Goal: Task Accomplishment & Management: Manage account settings

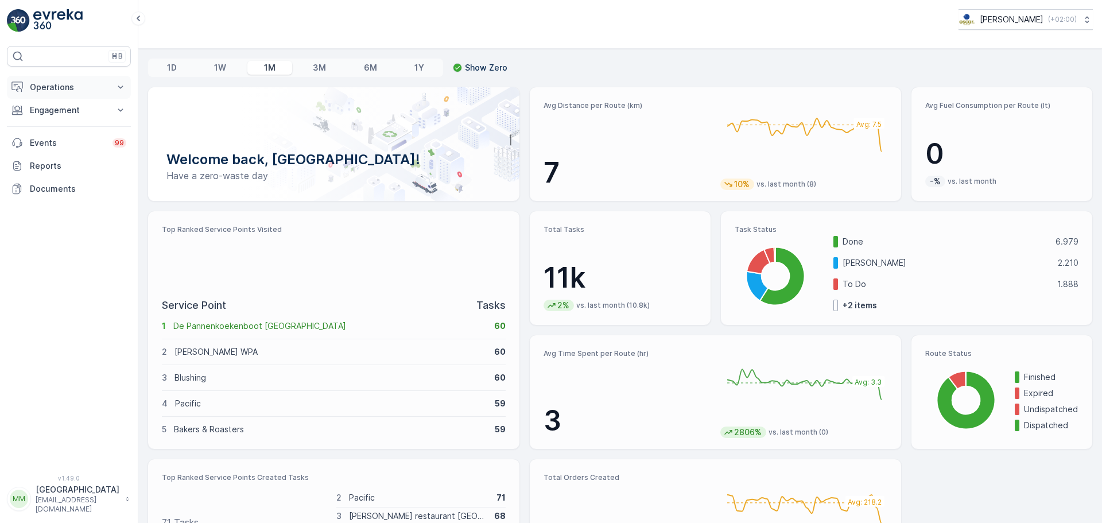
click at [64, 89] on p "Operations" at bounding box center [69, 87] width 78 height 11
click at [65, 141] on p "Routes & Tasks" at bounding box center [58, 138] width 59 height 11
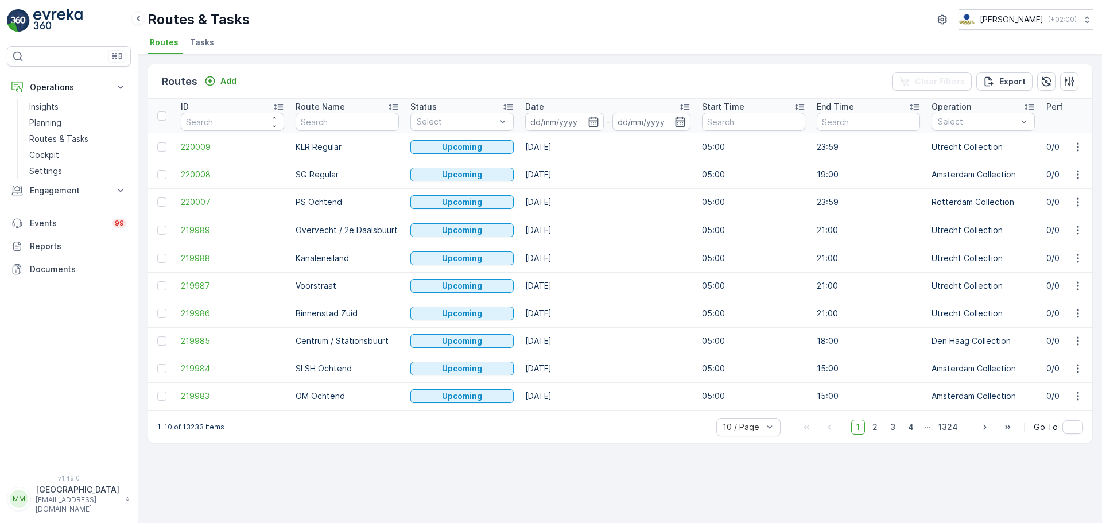
click at [198, 42] on span "Tasks" at bounding box center [202, 42] width 24 height 11
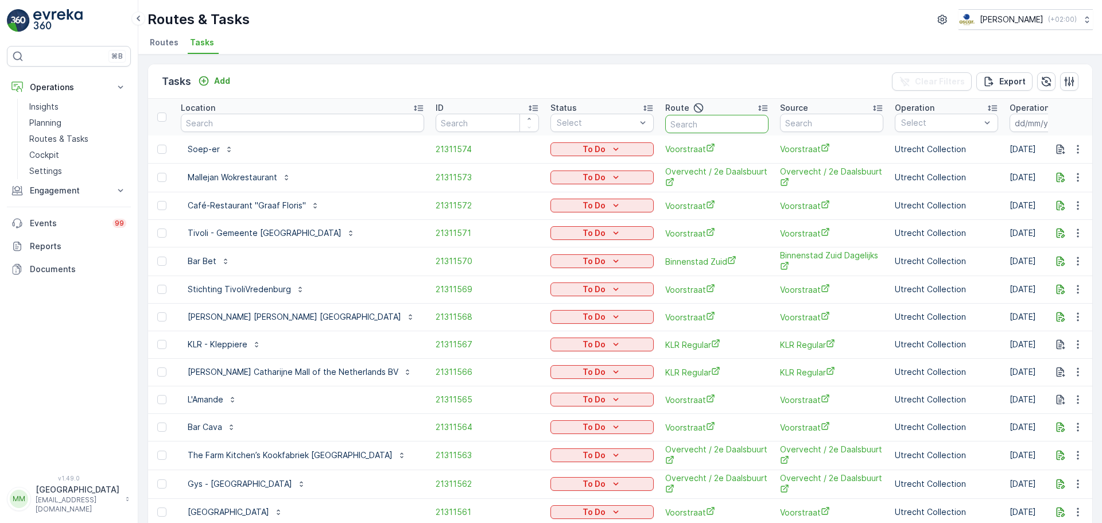
click at [667, 123] on input "text" at bounding box center [717, 124] width 103 height 18
type input "rokin"
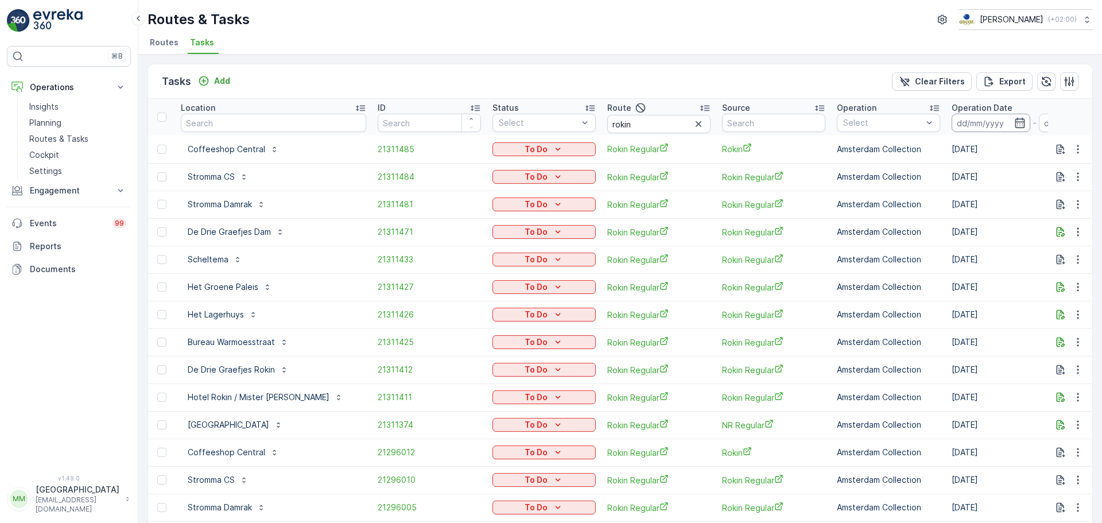
click at [952, 126] on input at bounding box center [991, 123] width 79 height 18
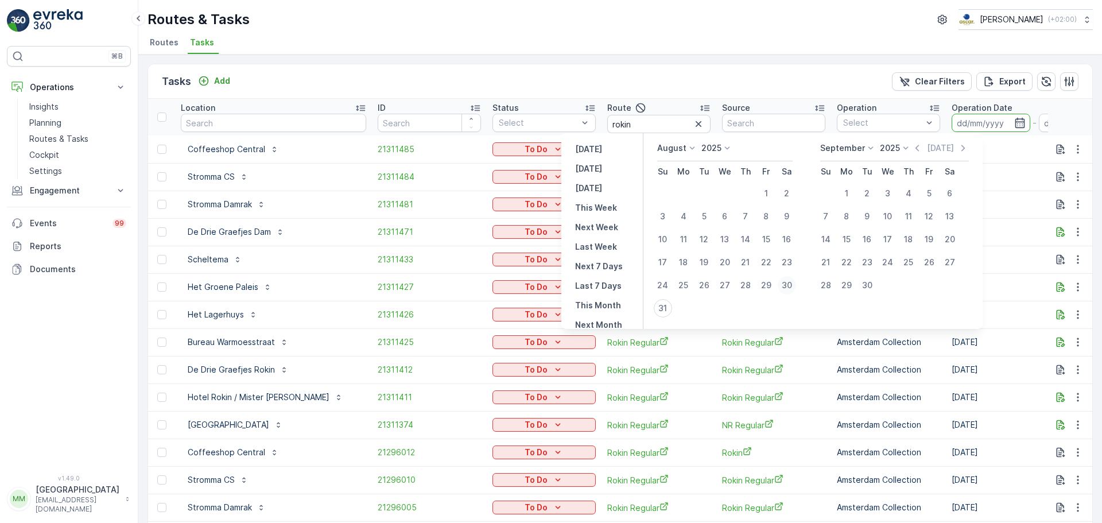
click at [794, 287] on div "30" at bounding box center [787, 285] width 18 height 18
type input "30.08.2025"
click at [794, 287] on div "30" at bounding box center [787, 285] width 18 height 18
type input "30.08.2025"
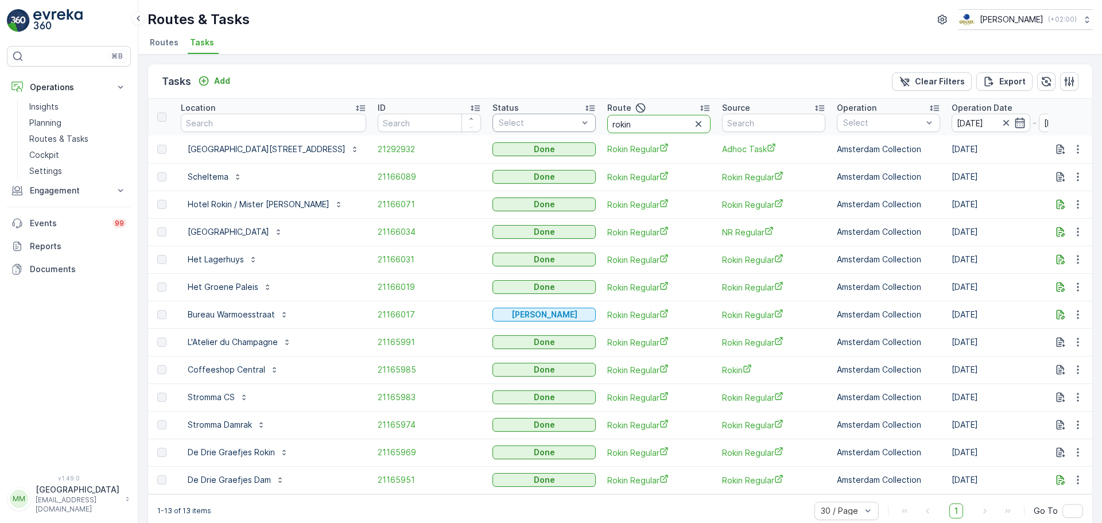
drag, startPoint x: 605, startPoint y: 126, endPoint x: 545, endPoint y: 126, distance: 59.7
click at [544, 126] on tr "Location ID Status Select Route rokin Source Operation Select Operation Date 30…" at bounding box center [1075, 117] width 1854 height 37
type input "kd o"
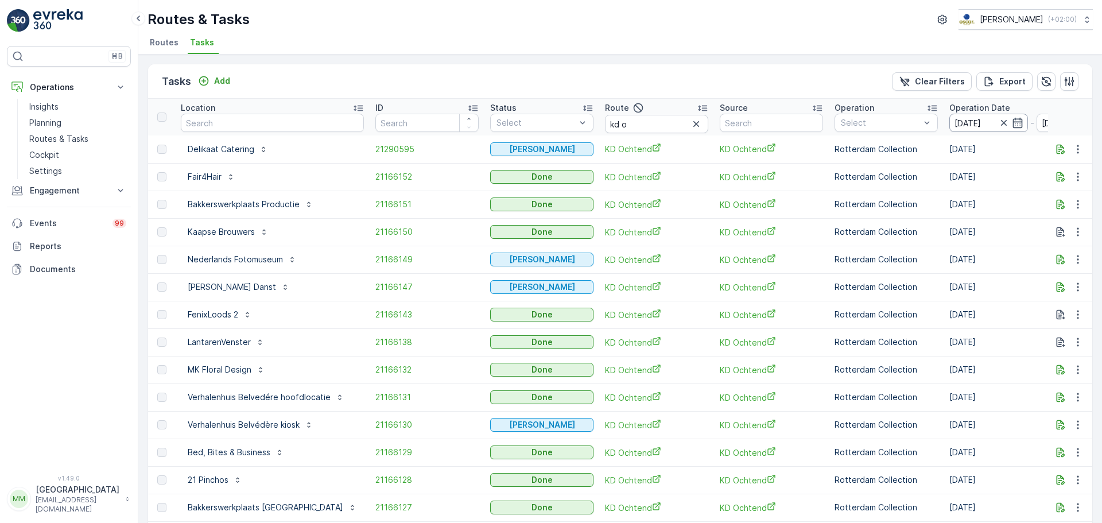
click at [951, 123] on input "30.08.2025" at bounding box center [989, 123] width 79 height 18
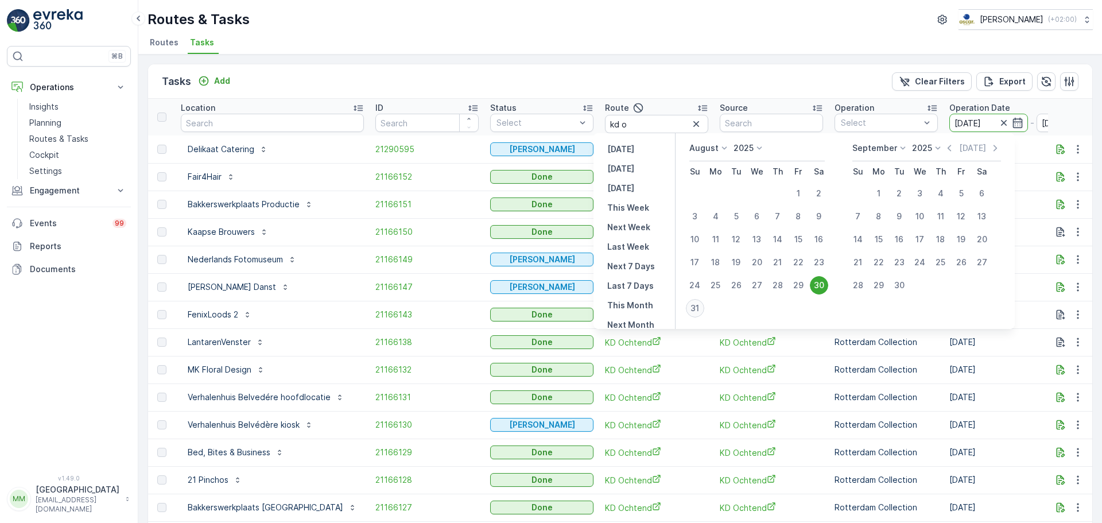
click at [703, 313] on div "31" at bounding box center [695, 308] width 18 height 18
type input "[DATE]"
click at [703, 313] on div "31" at bounding box center [695, 308] width 18 height 18
type input "[DATE]"
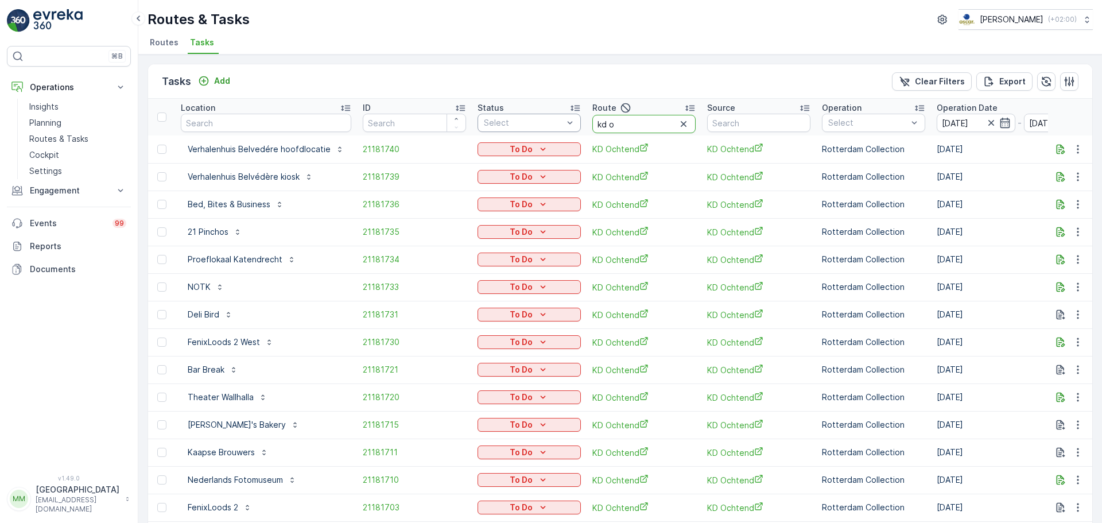
drag, startPoint x: 642, startPoint y: 122, endPoint x: 573, endPoint y: 121, distance: 68.9
click at [573, 121] on tr "Location ID Status Select Route kd o Source Operation Select Operation Date 31.…" at bounding box center [1067, 117] width 1839 height 37
type input "cs r"
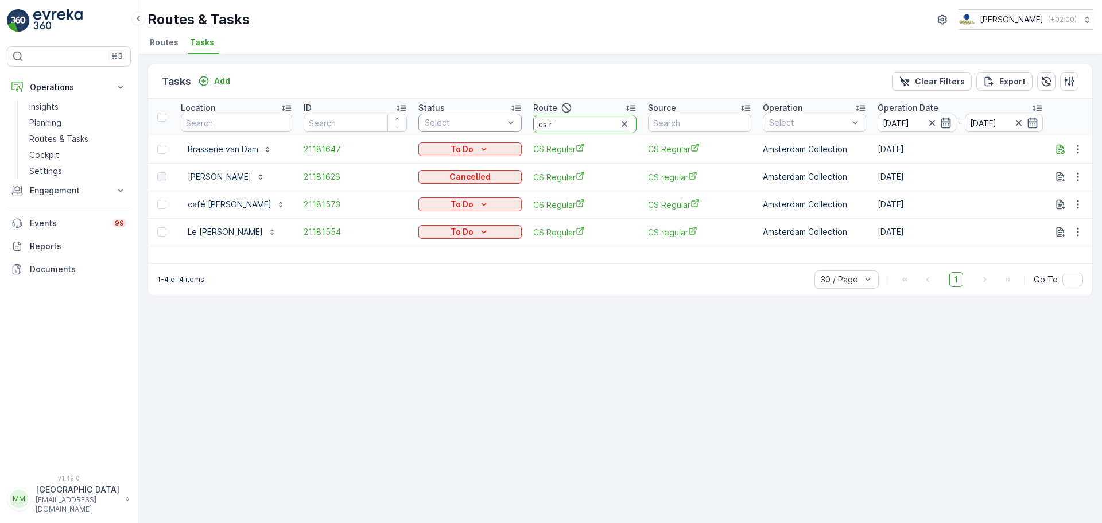
drag, startPoint x: 557, startPoint y: 122, endPoint x: 496, endPoint y: 121, distance: 60.9
click at [496, 121] on tr "Location ID Status Select Route cs r Source Operation Select Operation Date 31.…" at bounding box center [1037, 117] width 1779 height 37
type input "os o"
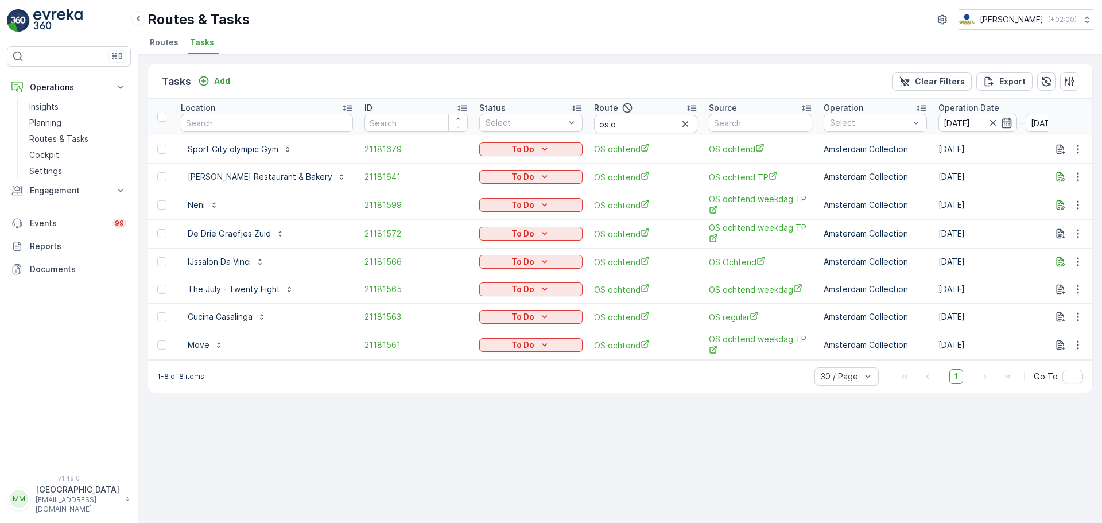
click at [29, 26] on img at bounding box center [18, 20] width 23 height 23
click at [26, 16] on img at bounding box center [18, 20] width 23 height 23
drag, startPoint x: 581, startPoint y: 125, endPoint x: 514, endPoint y: 124, distance: 66.6
click at [514, 124] on tr "Location ID Status Select Route os o Source Operation Select Operation Date 31.…" at bounding box center [1068, 117] width 1840 height 37
type input "cs"
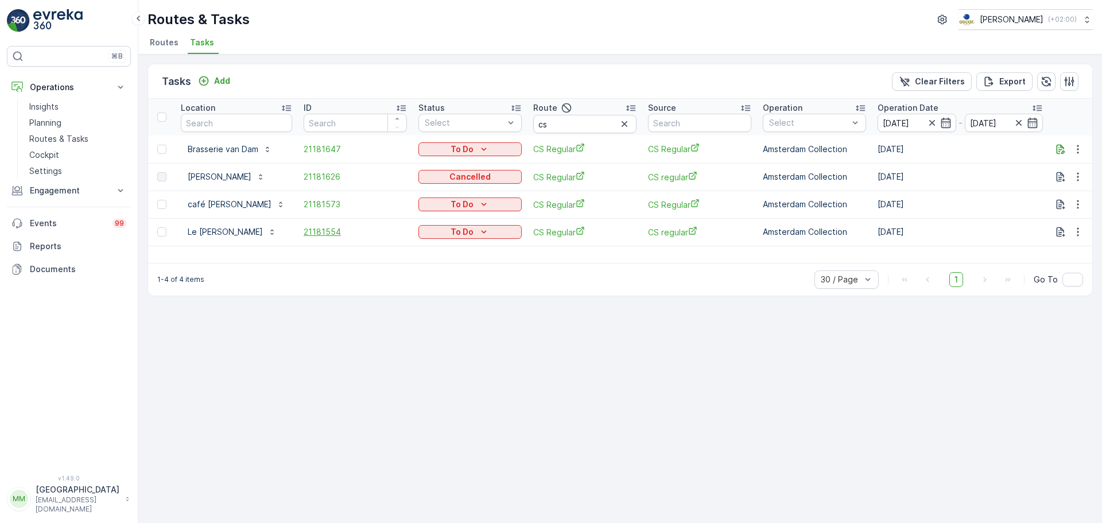
click at [307, 235] on span "21181554" at bounding box center [355, 231] width 103 height 11
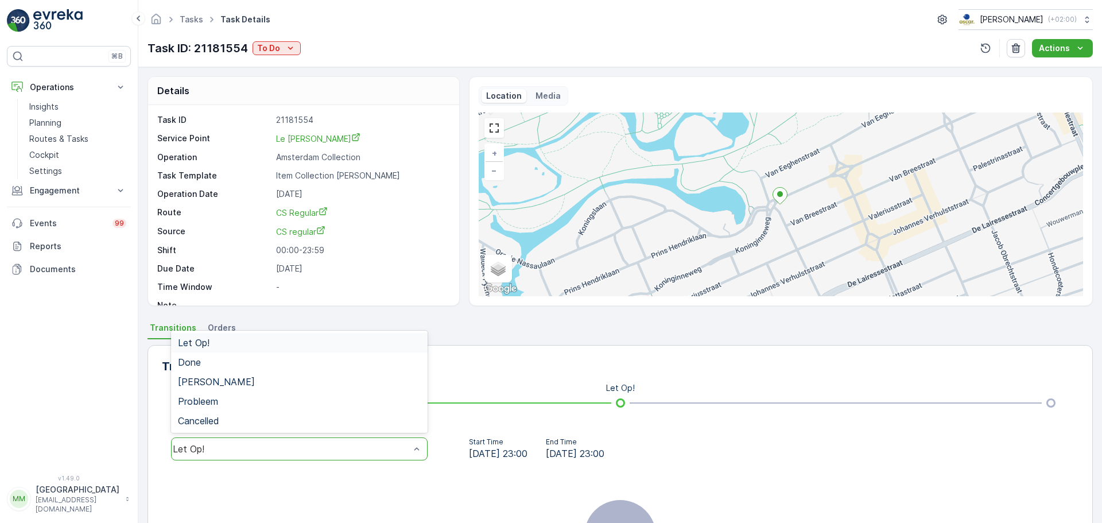
click at [288, 445] on div "Let Op!" at bounding box center [291, 449] width 237 height 10
click at [229, 363] on div "Done" at bounding box center [299, 362] width 243 height 10
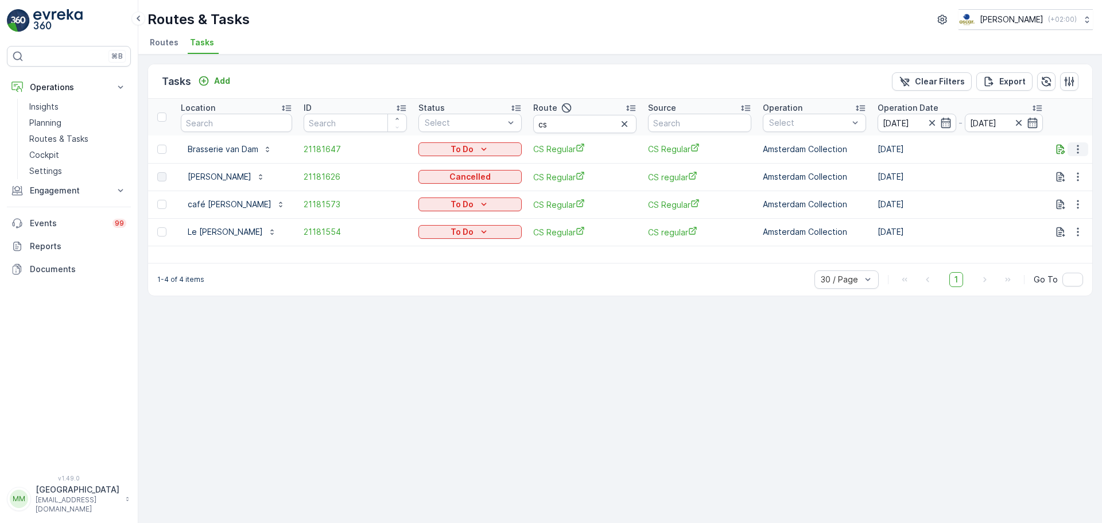
click at [1077, 148] on icon "button" at bounding box center [1078, 149] width 11 height 11
click at [1065, 196] on span "Change Route" at bounding box center [1049, 198] width 56 height 11
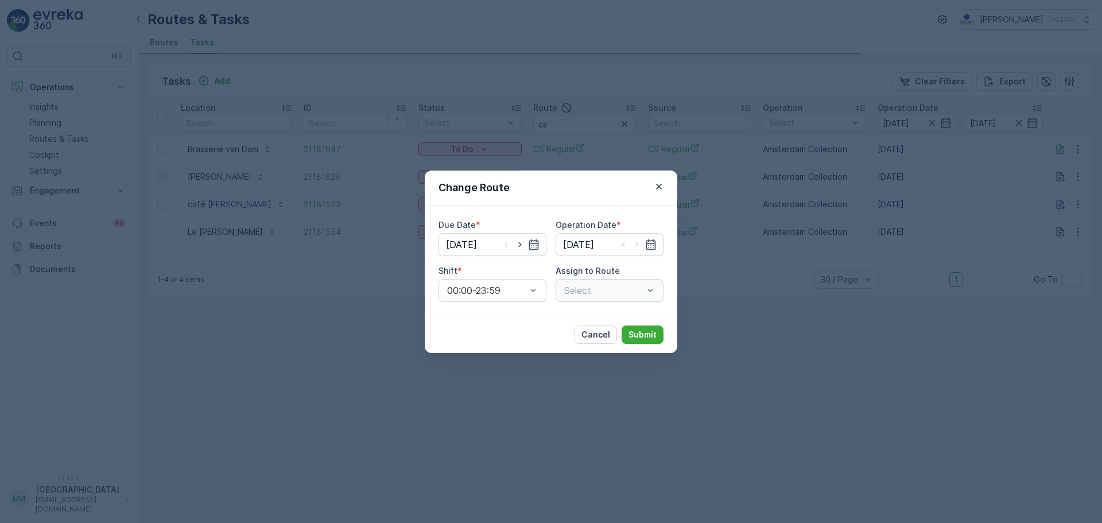
type input "[DATE]"
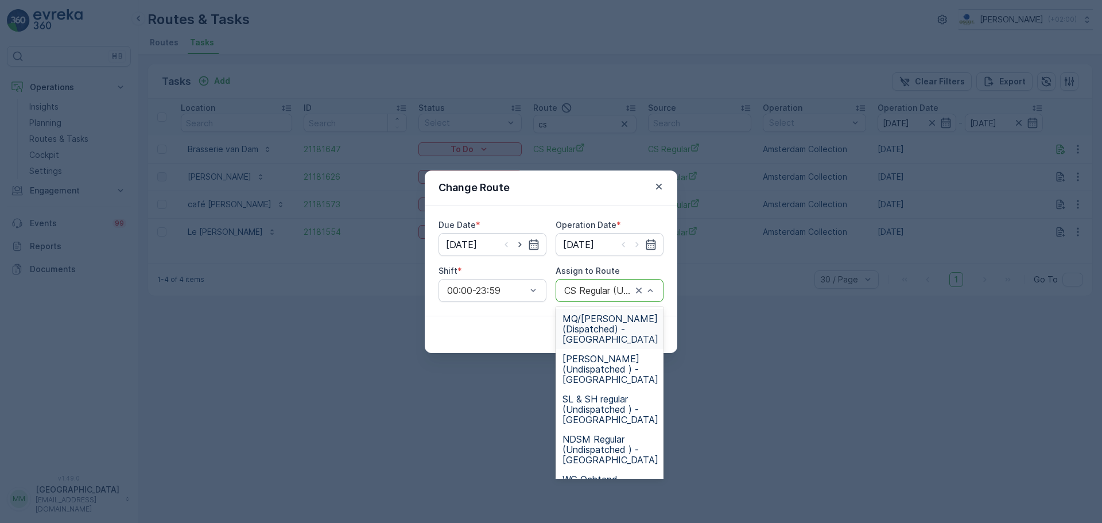
click at [592, 295] on div at bounding box center [598, 290] width 70 height 10
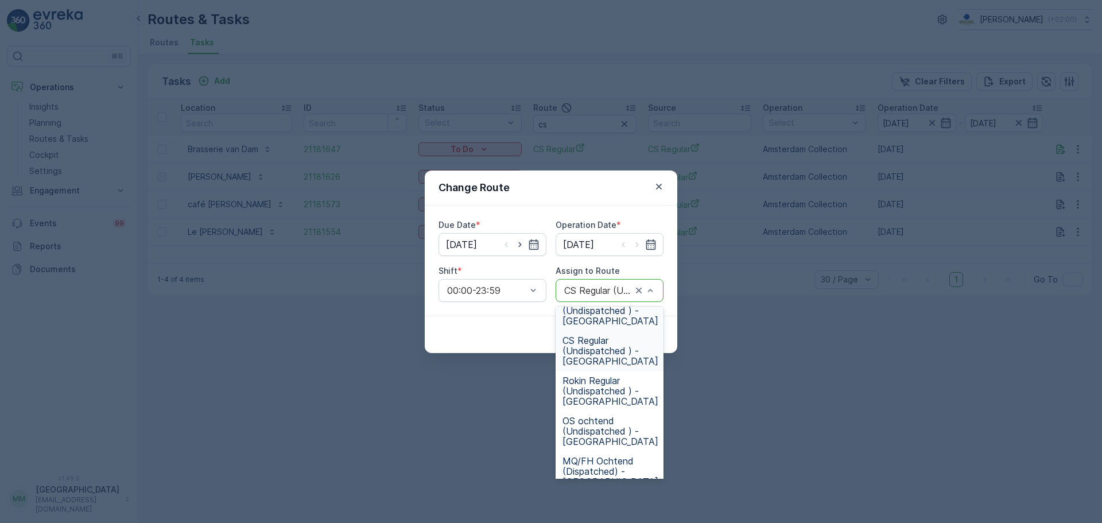
scroll to position [274, 0]
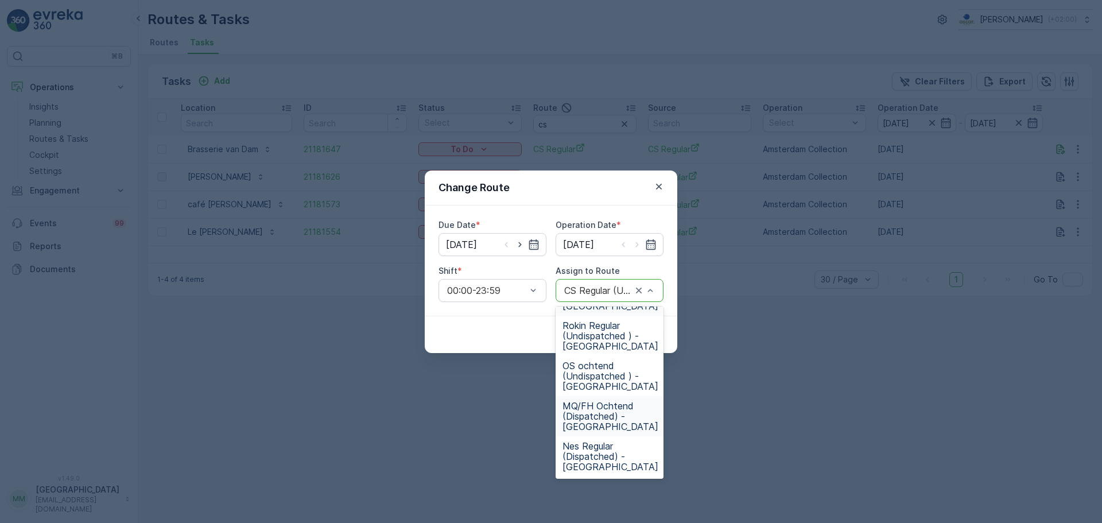
click at [608, 417] on span "MQ/FH Ochtend (Dispatched) - Amsterdam" at bounding box center [611, 416] width 96 height 31
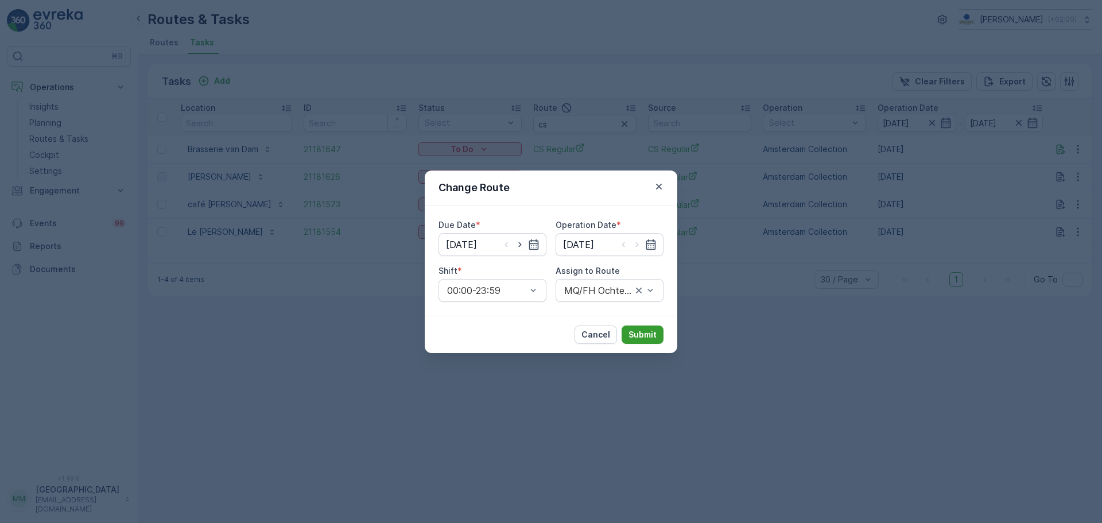
click at [637, 335] on p "Submit" at bounding box center [643, 334] width 28 height 11
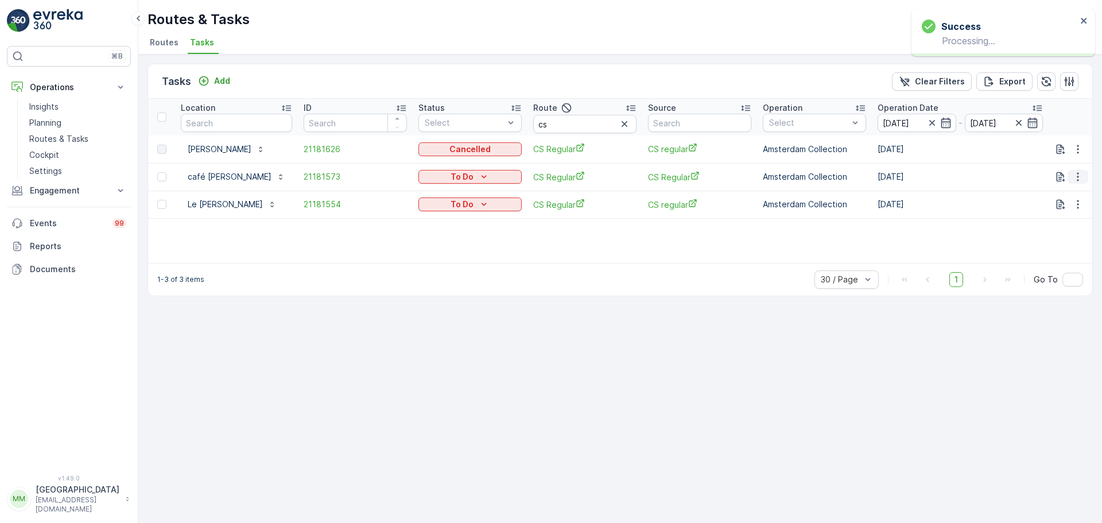
click at [1078, 179] on icon "button" at bounding box center [1078, 176] width 11 height 11
click at [1060, 229] on span "Change Route" at bounding box center [1049, 225] width 56 height 11
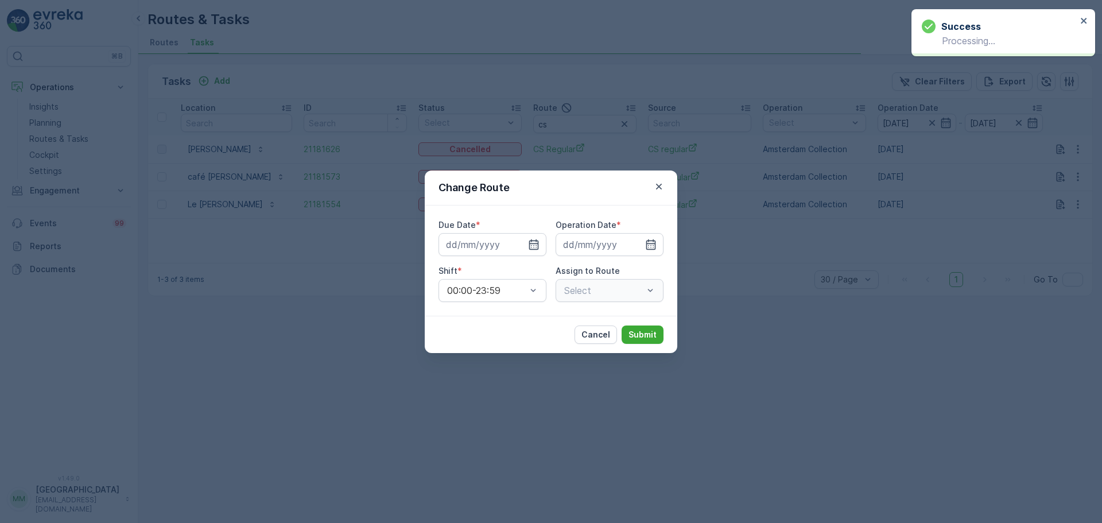
type input "[DATE]"
click at [616, 296] on div "Select" at bounding box center [610, 290] width 108 height 23
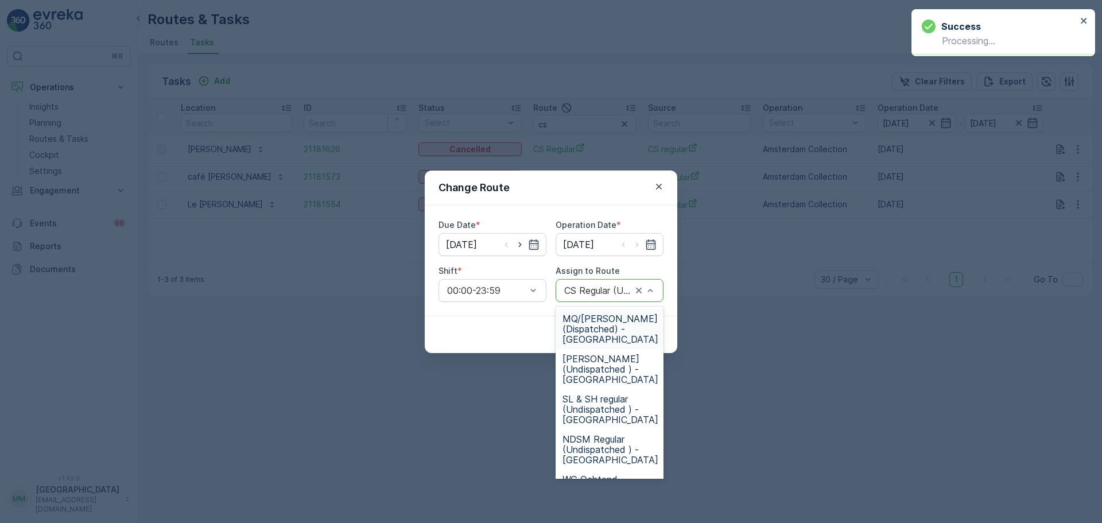
click at [603, 293] on div at bounding box center [598, 290] width 70 height 10
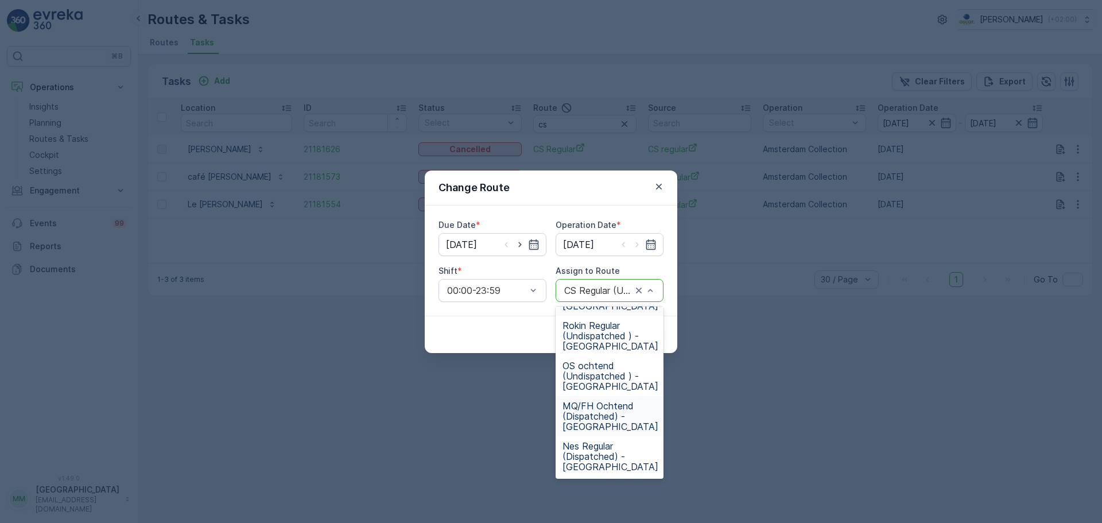
click at [614, 413] on span "MQ/FH Ochtend (Dispatched) - Amsterdam" at bounding box center [611, 416] width 96 height 31
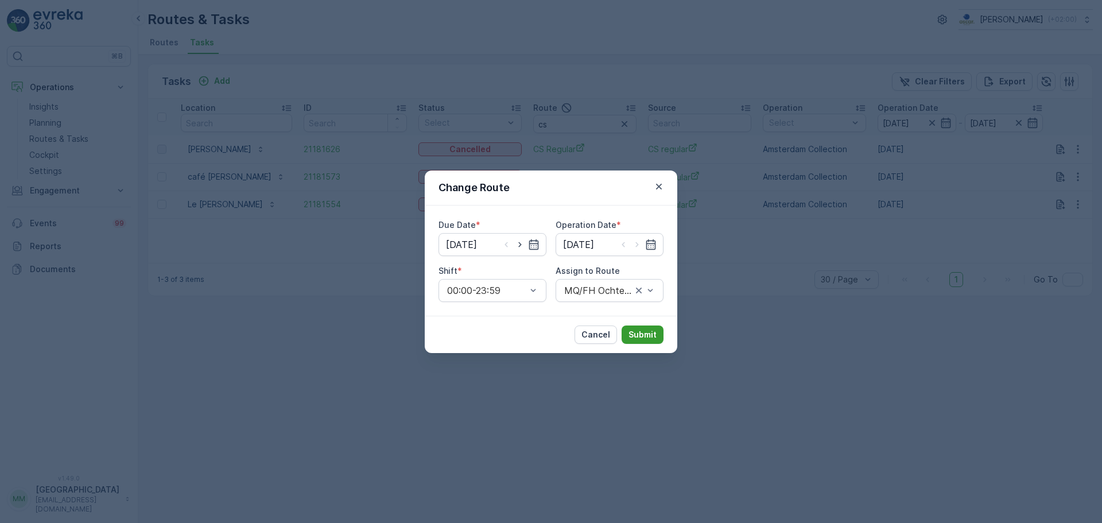
click at [637, 334] on p "Submit" at bounding box center [643, 334] width 28 height 11
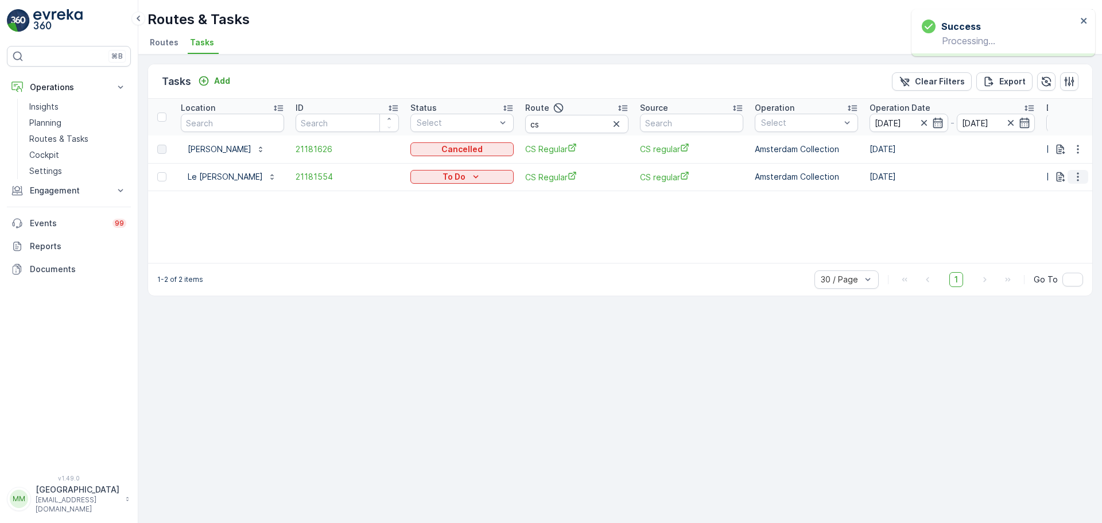
click at [1079, 173] on icon "button" at bounding box center [1078, 177] width 2 height 9
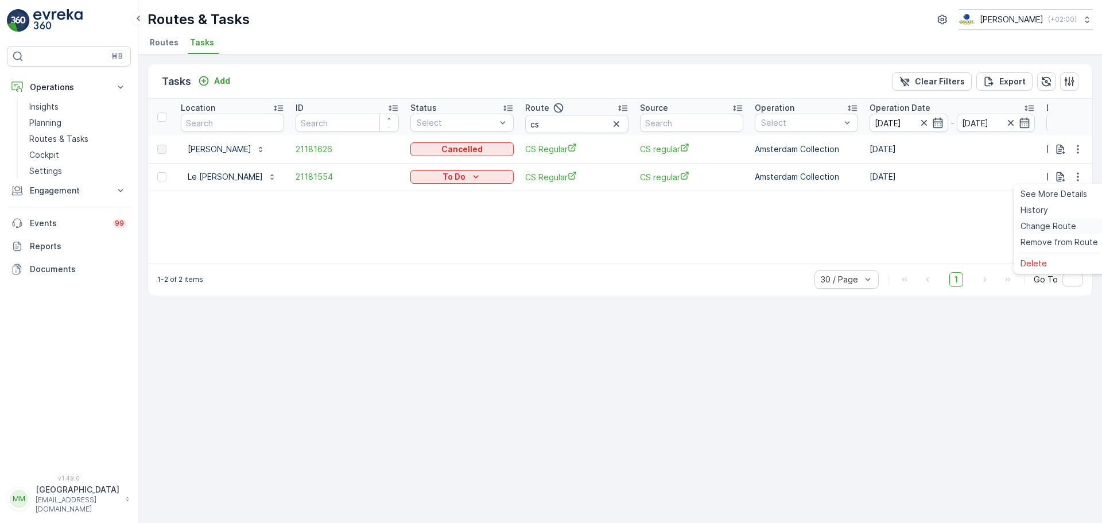
click at [1053, 225] on span "Change Route" at bounding box center [1049, 225] width 56 height 11
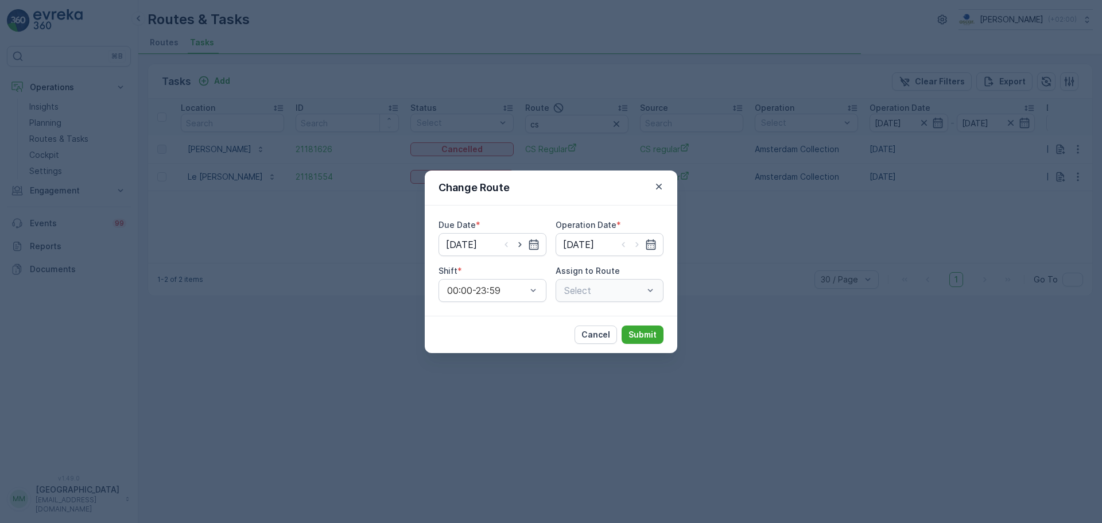
type input "[DATE]"
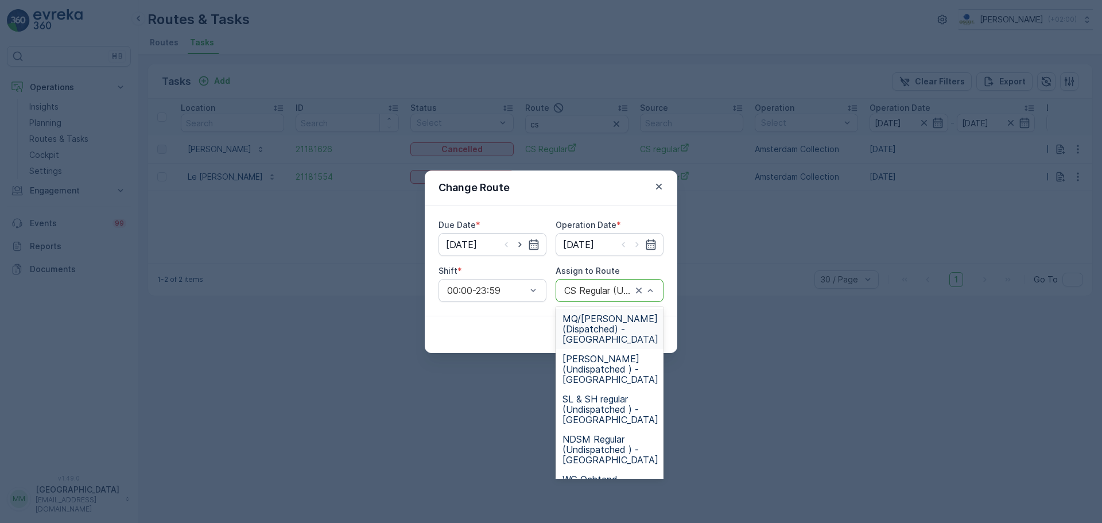
click at [612, 294] on div at bounding box center [598, 290] width 70 height 10
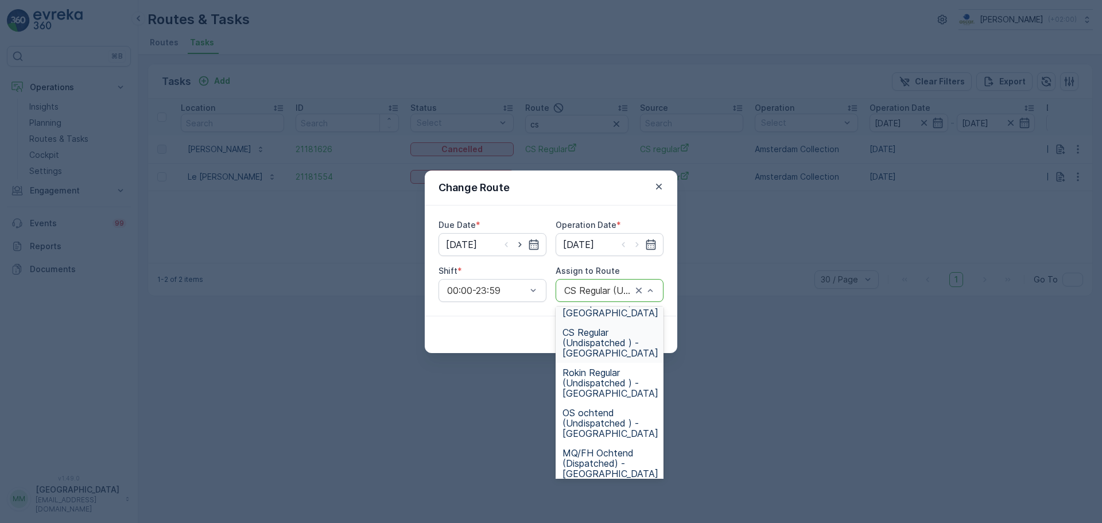
scroll to position [230, 0]
click at [605, 451] on span "MQ/FH Ochtend (Dispatched) - Amsterdam" at bounding box center [611, 461] width 96 height 31
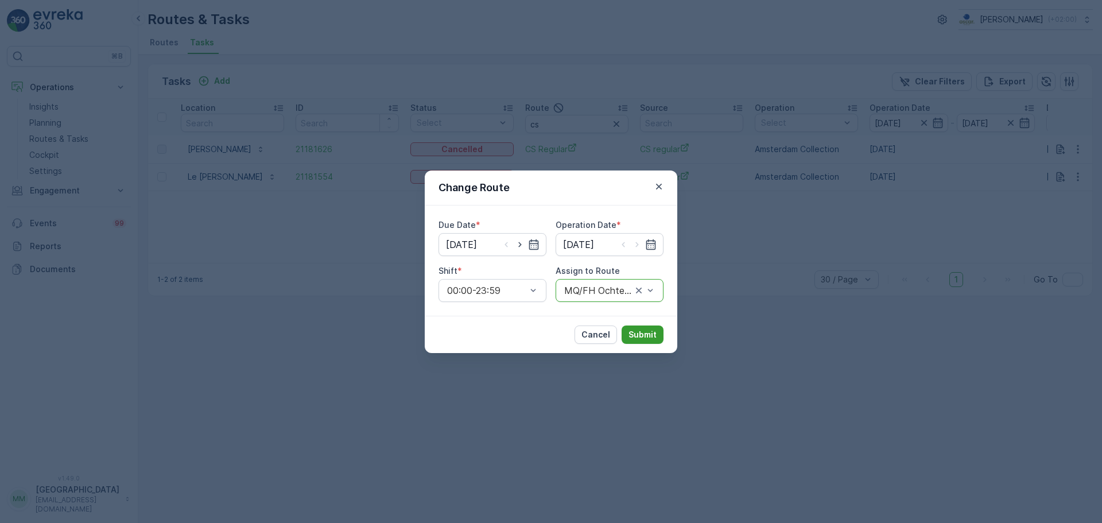
click at [647, 333] on p "Submit" at bounding box center [643, 334] width 28 height 11
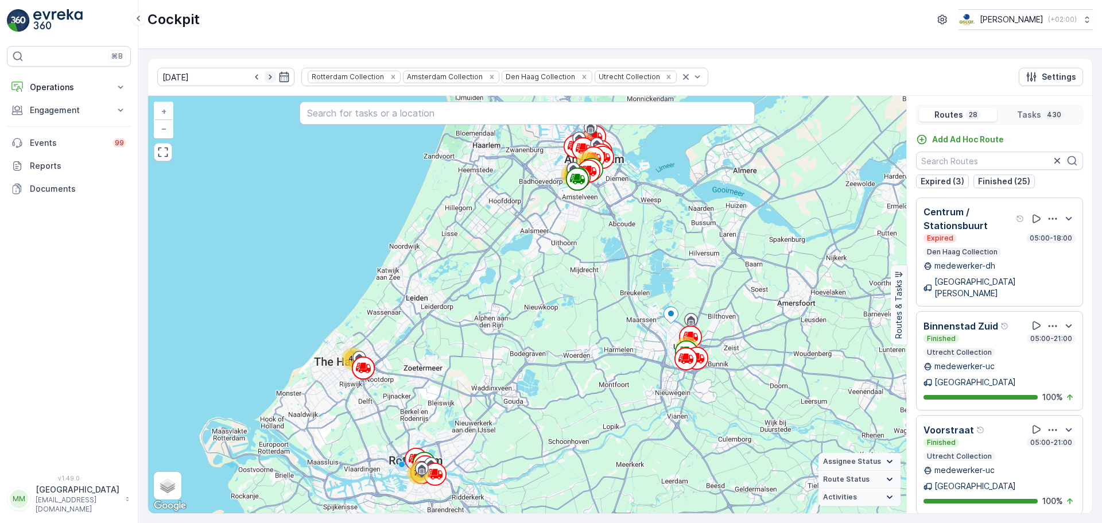
click at [265, 75] on icon "button" at bounding box center [270, 76] width 11 height 11
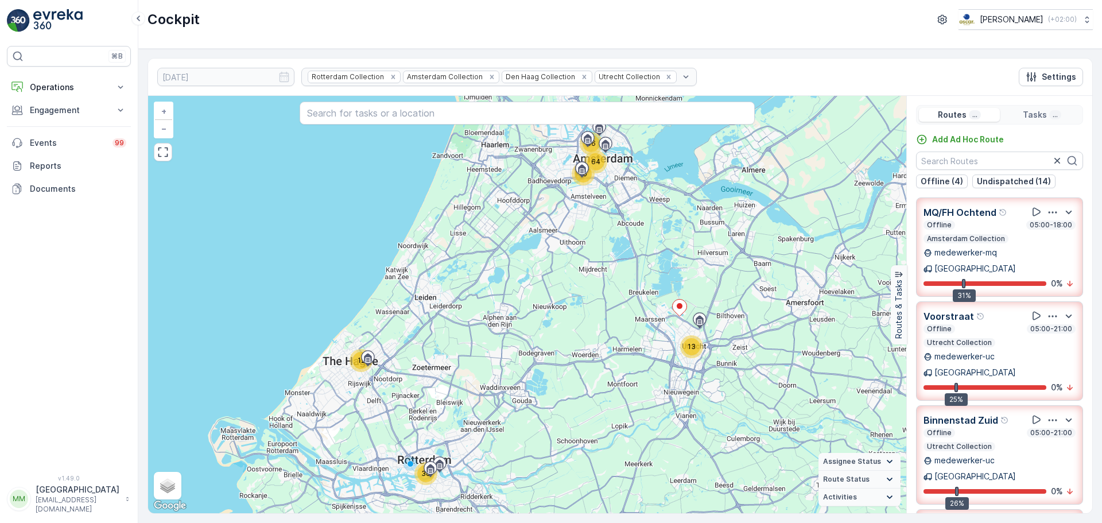
click at [68, 82] on p "Operations" at bounding box center [69, 87] width 78 height 11
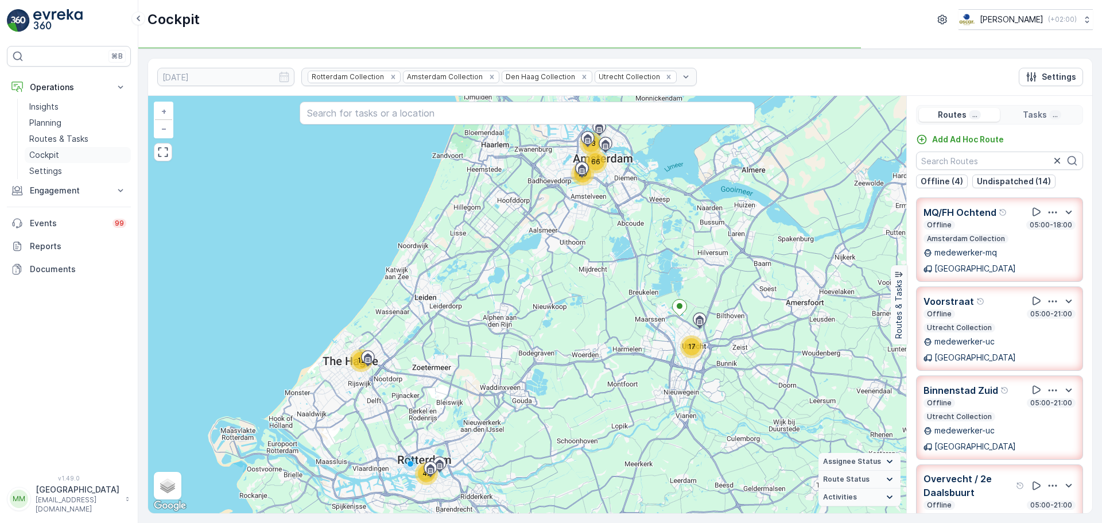
click at [48, 154] on p "Cockpit" at bounding box center [44, 154] width 30 height 11
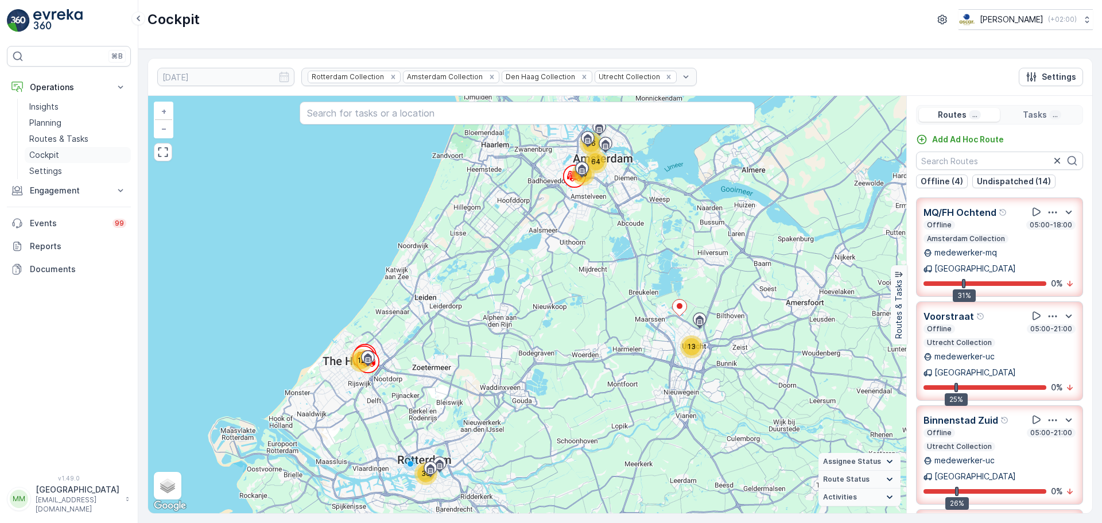
type input "30.08.2025"
click at [45, 153] on p "Cockpit" at bounding box center [44, 154] width 30 height 11
click at [66, 138] on p "Routes & Tasks" at bounding box center [58, 138] width 59 height 11
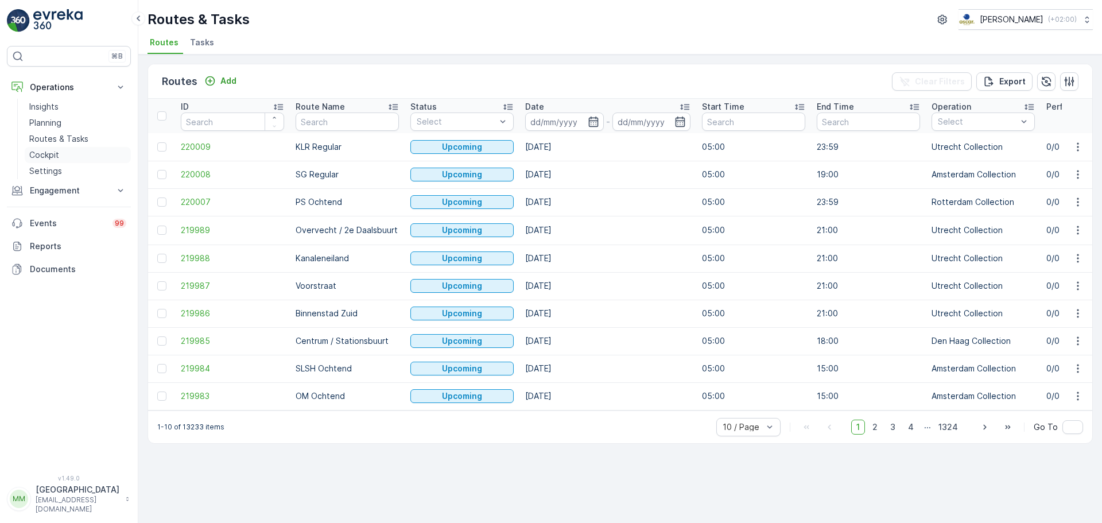
click at [49, 151] on p "Cockpit" at bounding box center [44, 154] width 30 height 11
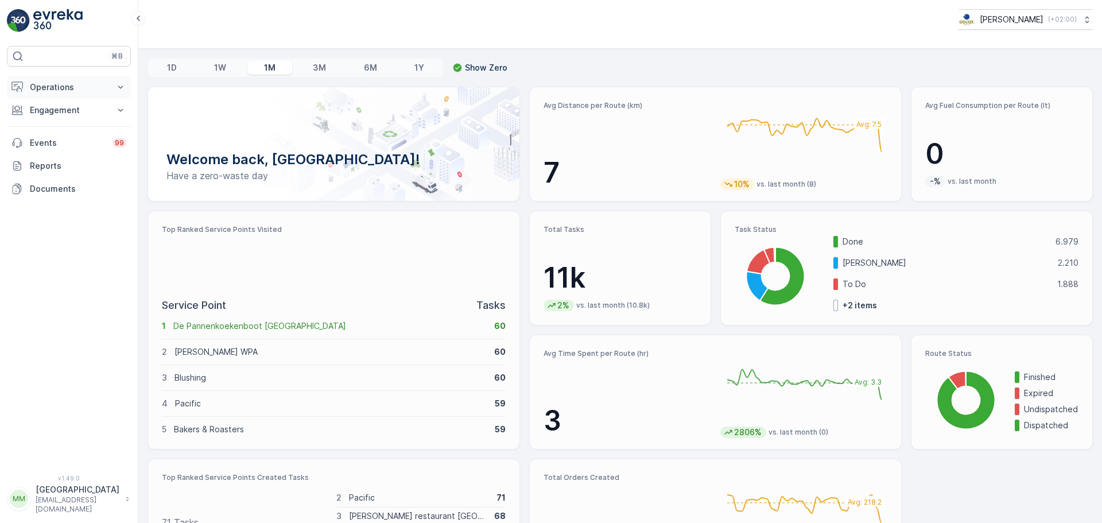
click at [48, 81] on button "Operations" at bounding box center [69, 87] width 124 height 23
click at [87, 140] on link "Routes & Tasks" at bounding box center [78, 139] width 106 height 16
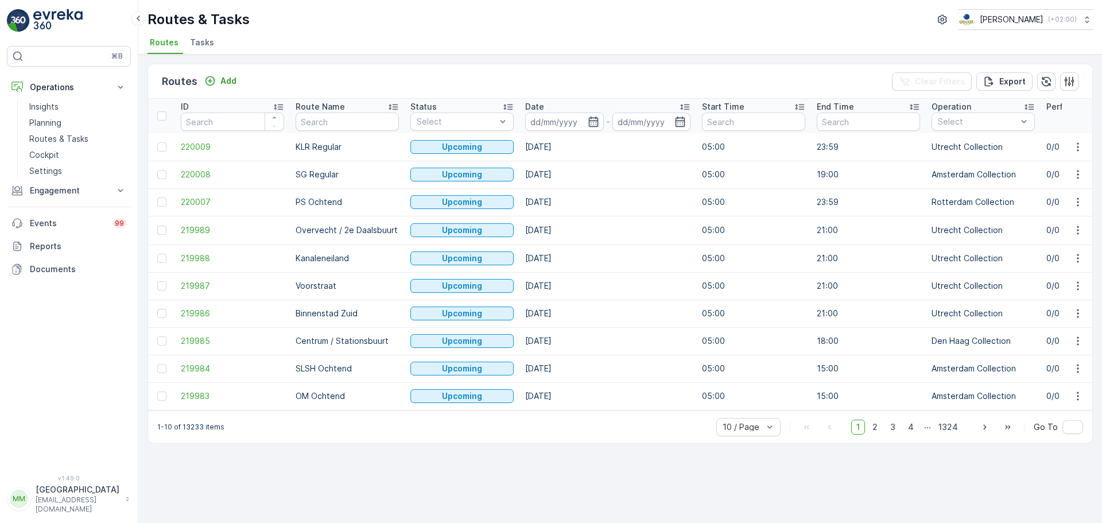
click at [194, 45] on span "Tasks" at bounding box center [202, 42] width 24 height 11
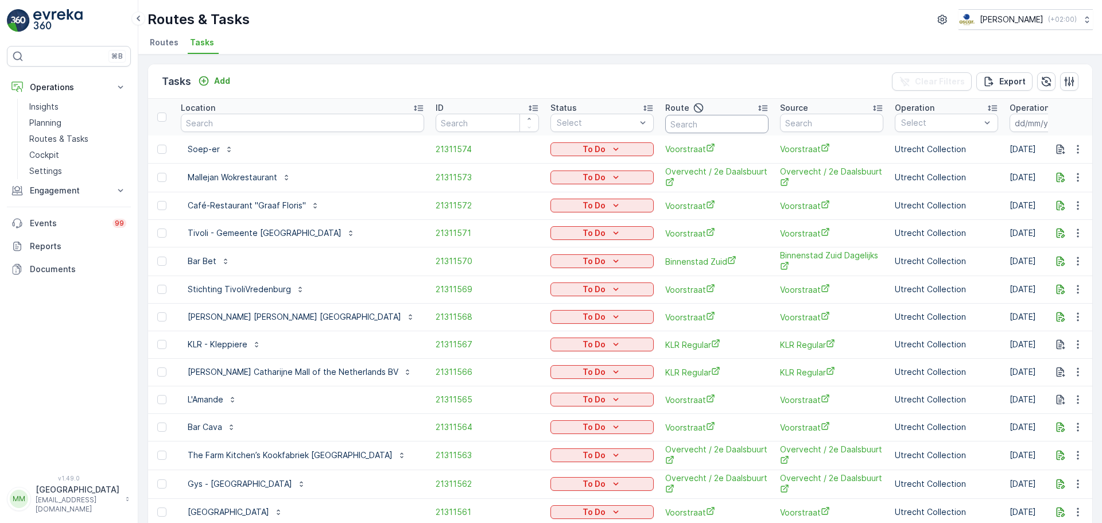
click at [672, 122] on input "text" at bounding box center [717, 124] width 103 height 18
type input "os o"
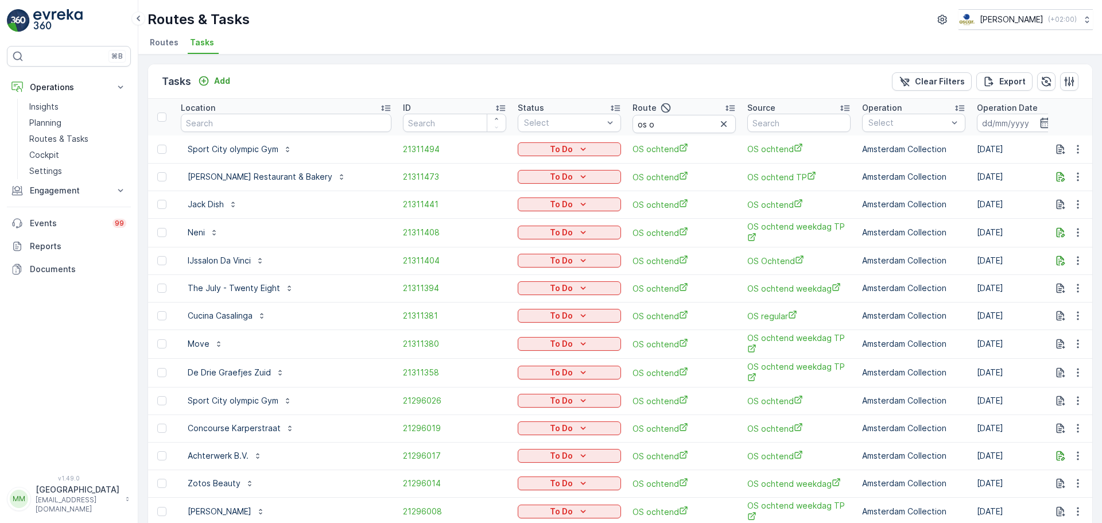
click at [972, 132] on th "Operation Date -" at bounding box center [1060, 117] width 177 height 37
click at [977, 126] on input at bounding box center [1016, 123] width 79 height 18
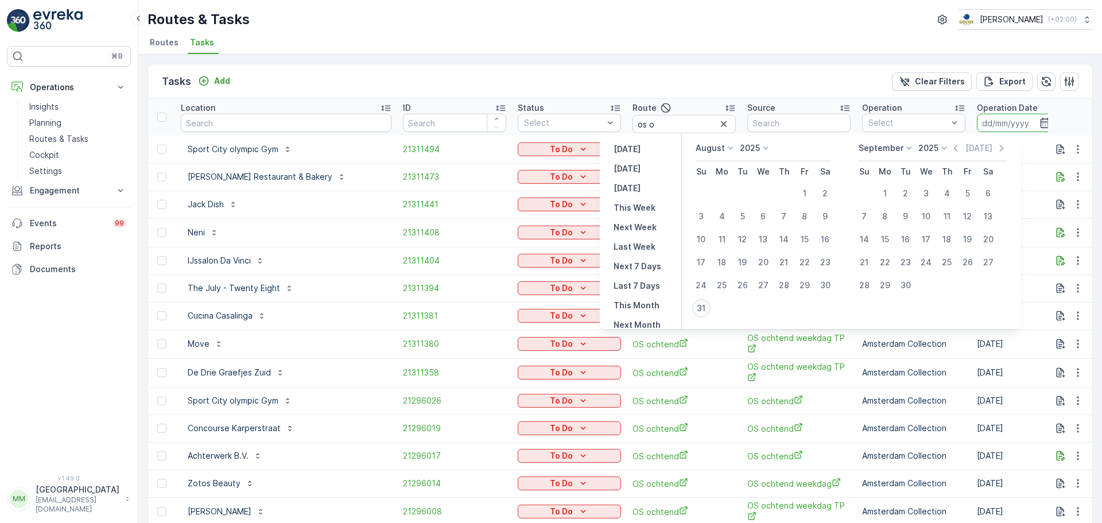
click at [711, 309] on div "31" at bounding box center [702, 308] width 18 height 18
type input "31.08.2025"
click at [711, 309] on div "31" at bounding box center [702, 308] width 18 height 18
type input "31.08.2025"
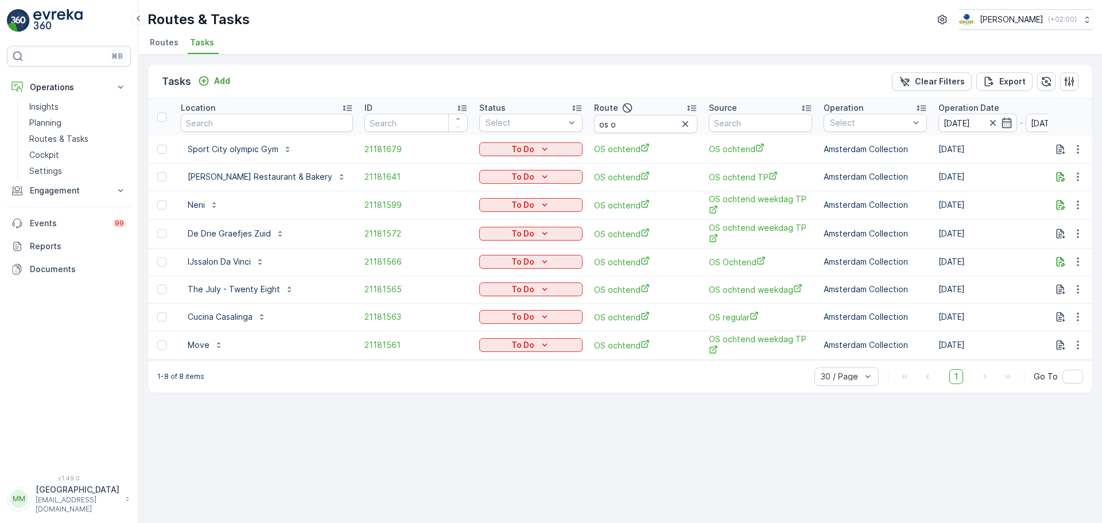
click at [71, 23] on img at bounding box center [57, 20] width 49 height 23
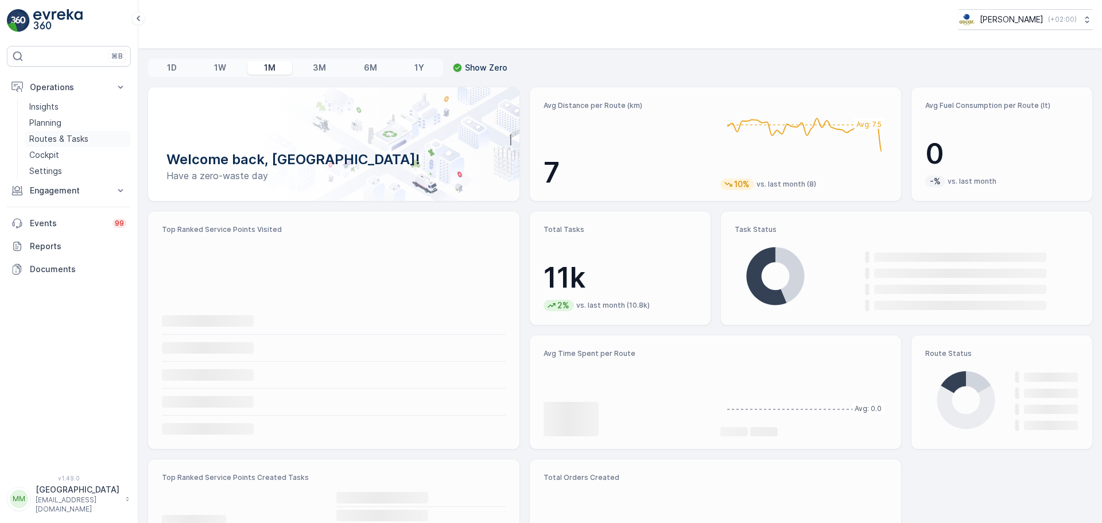
click at [71, 138] on p "Routes & Tasks" at bounding box center [58, 138] width 59 height 11
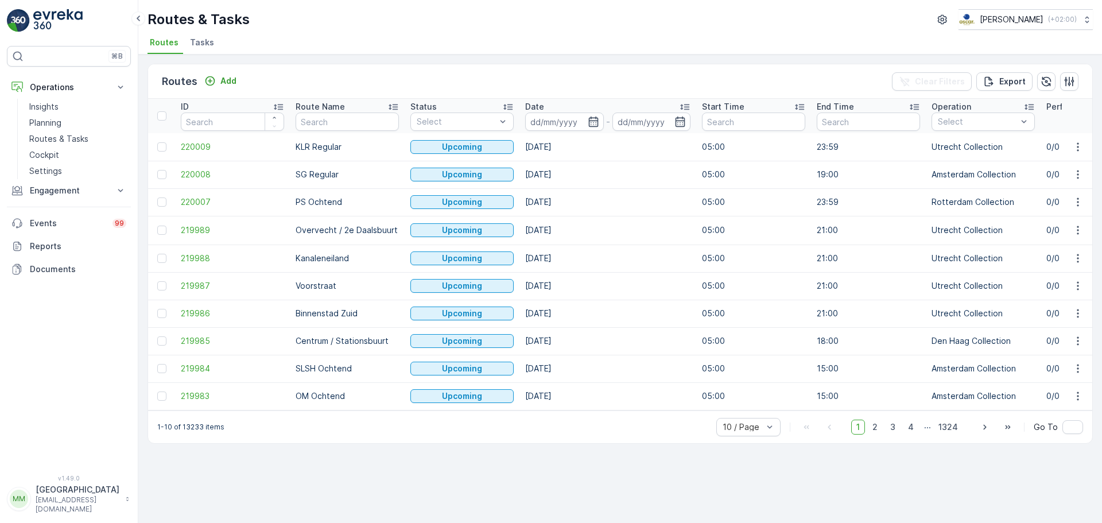
click at [194, 44] on span "Tasks" at bounding box center [202, 42] width 24 height 11
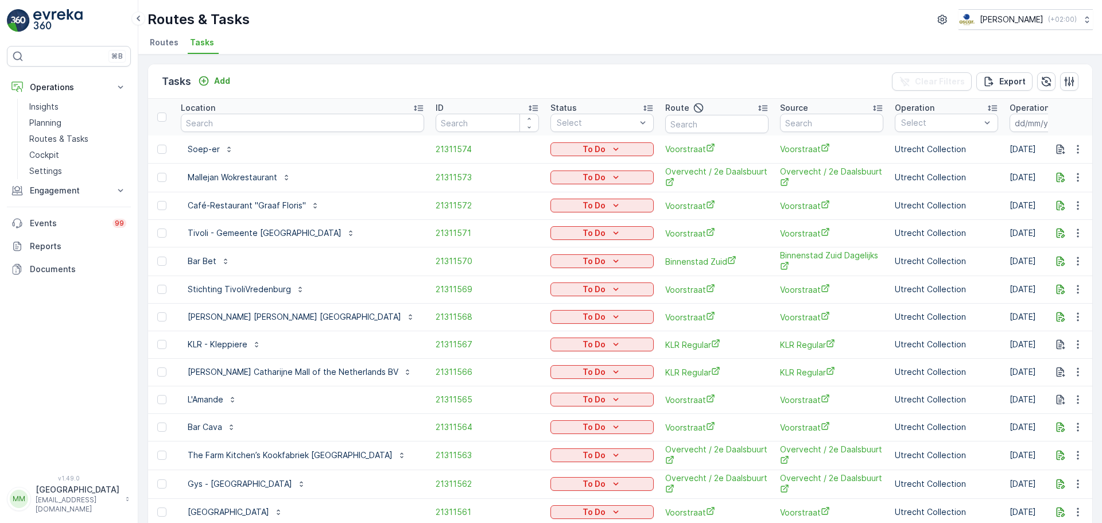
click at [670, 124] on input "text" at bounding box center [717, 124] width 103 height 18
type input "os o"
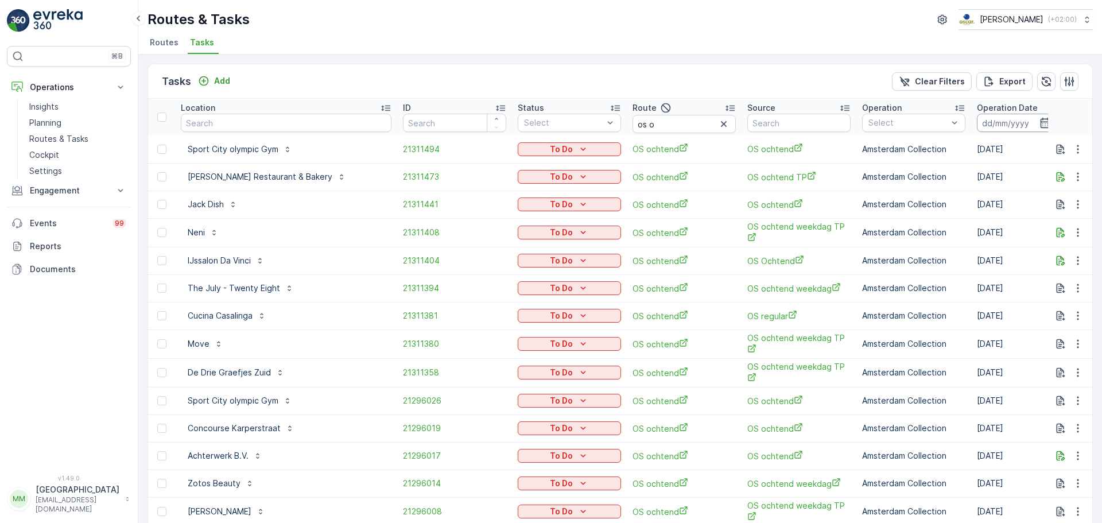
click at [977, 126] on input at bounding box center [1016, 123] width 79 height 18
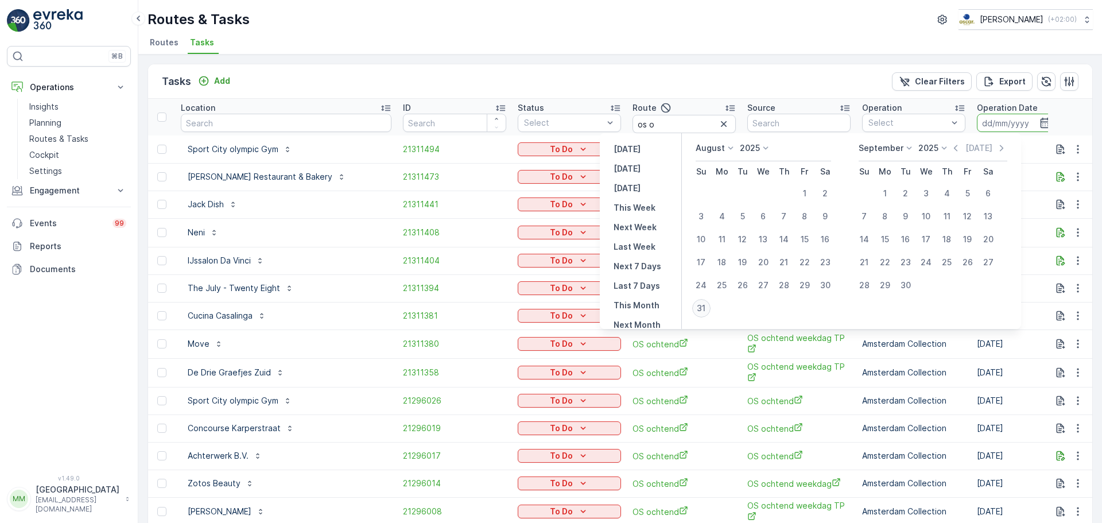
click at [707, 308] on div "31" at bounding box center [702, 308] width 18 height 18
type input "[DATE]"
click at [707, 308] on div "31" at bounding box center [702, 308] width 18 height 18
type input "[DATE]"
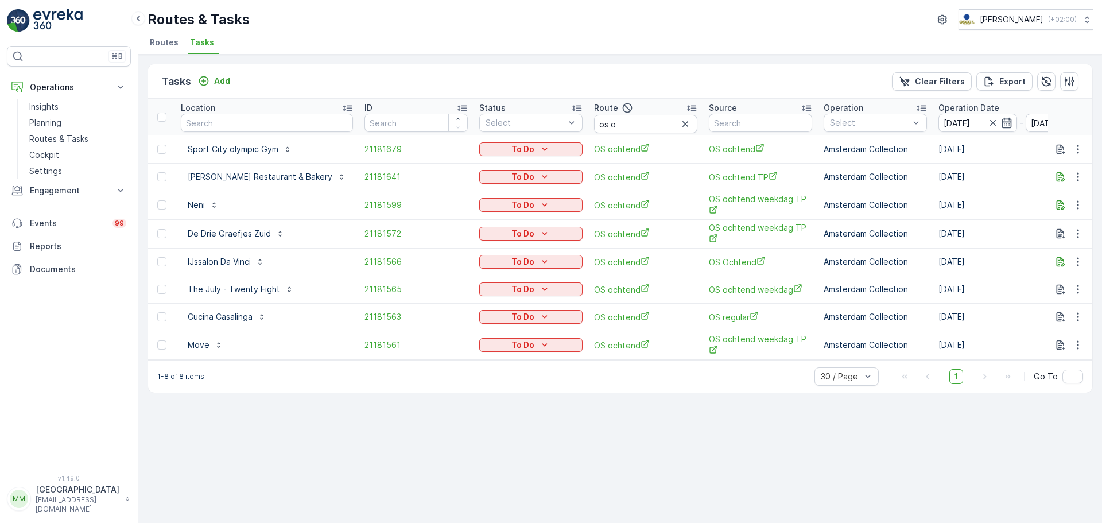
click at [65, 23] on img at bounding box center [57, 20] width 49 height 23
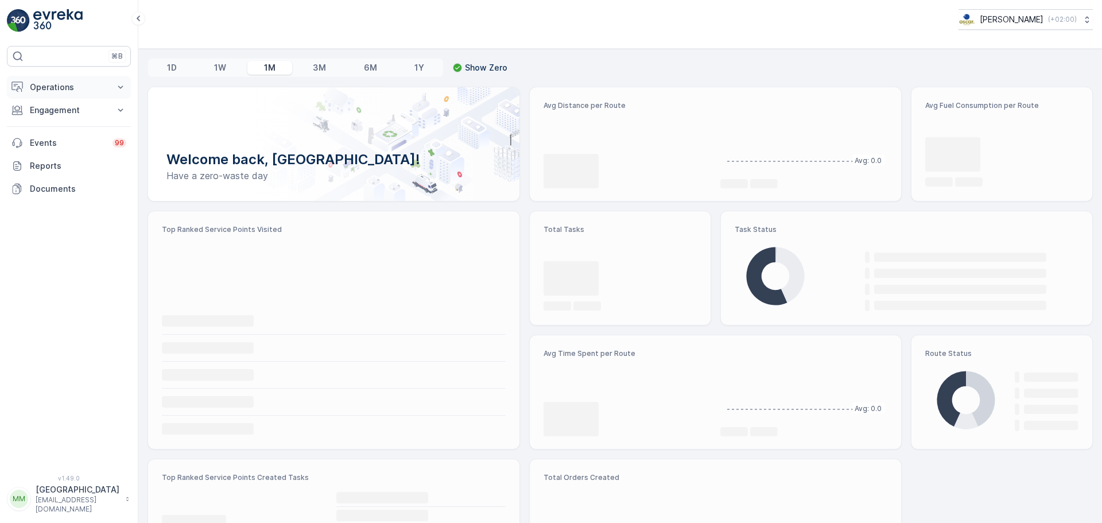
click at [47, 86] on p "Operations" at bounding box center [69, 87] width 78 height 11
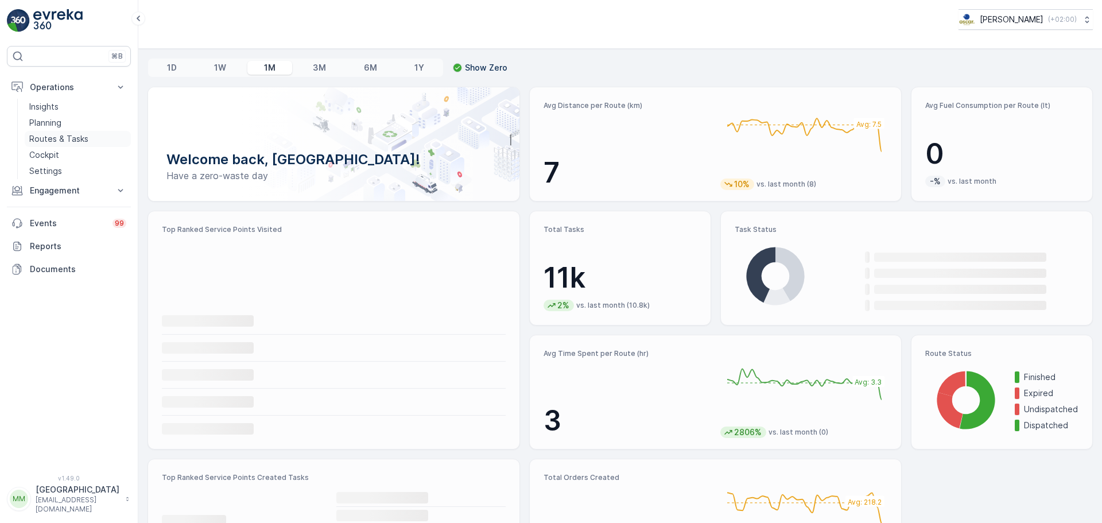
click at [67, 142] on p "Routes & Tasks" at bounding box center [58, 138] width 59 height 11
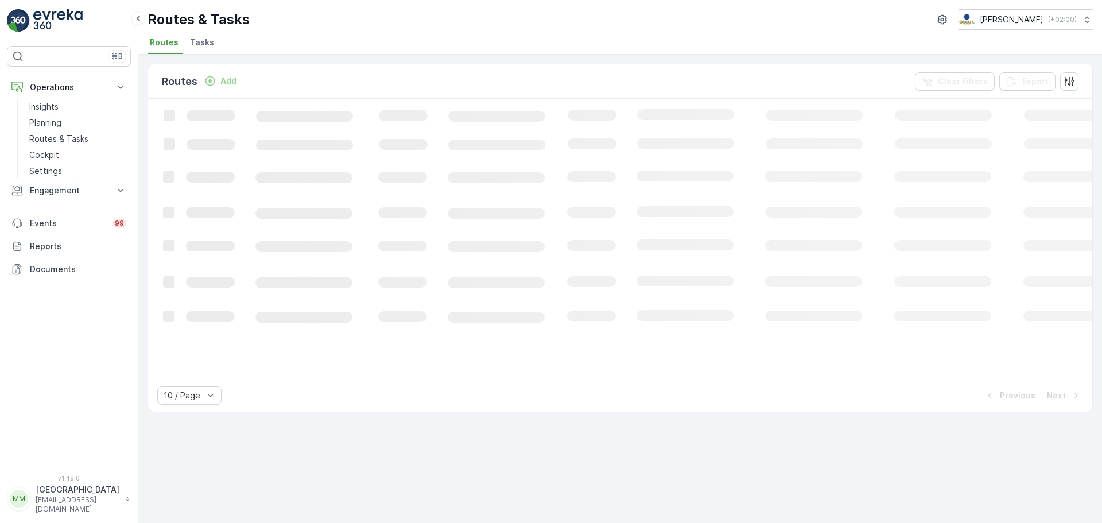
click at [205, 52] on li "Tasks" at bounding box center [203, 44] width 31 height 20
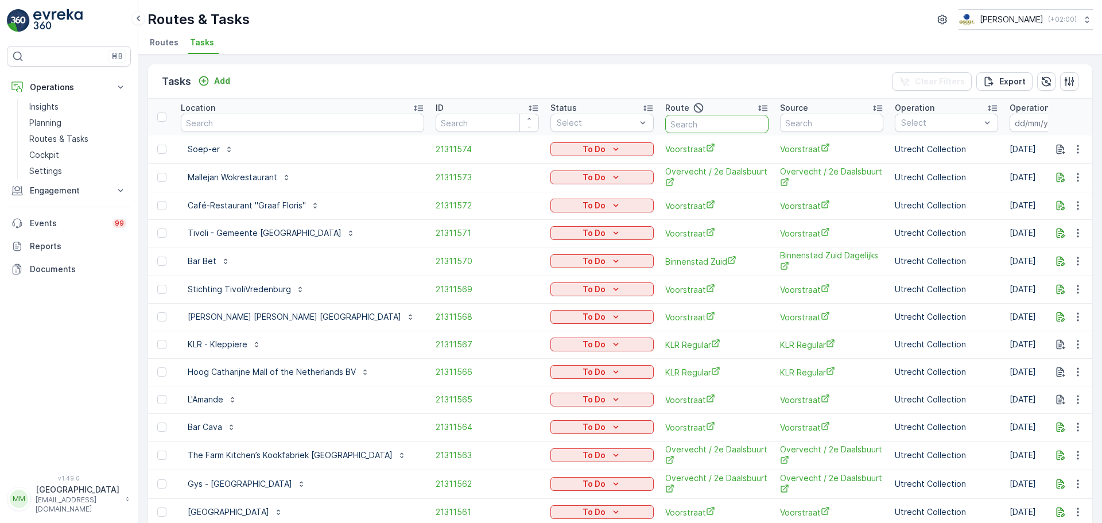
click at [666, 124] on input "text" at bounding box center [717, 124] width 103 height 18
type input "os a"
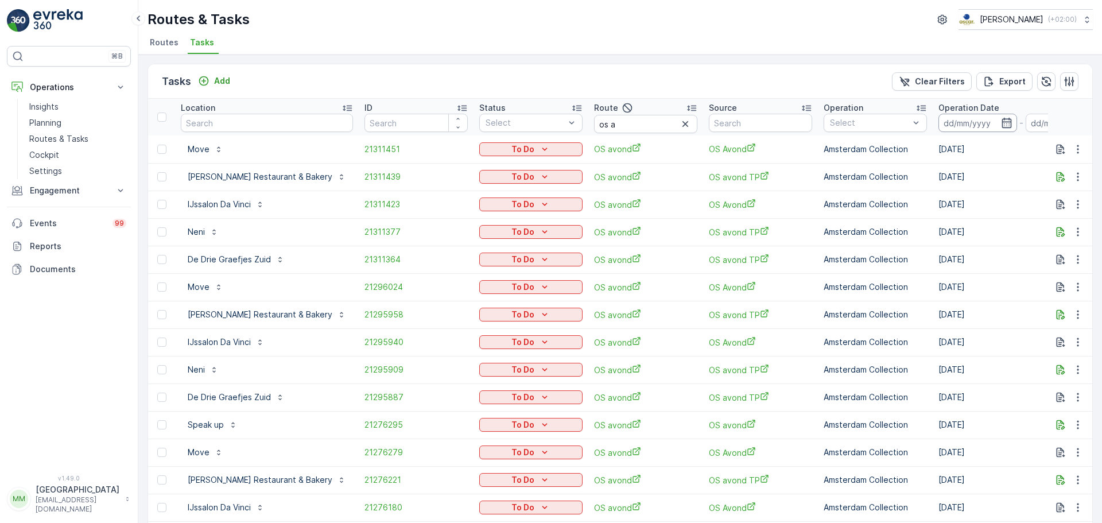
drag, startPoint x: 645, startPoint y: 124, endPoint x: 924, endPoint y: 120, distance: 279.1
click at [939, 120] on input at bounding box center [978, 123] width 79 height 18
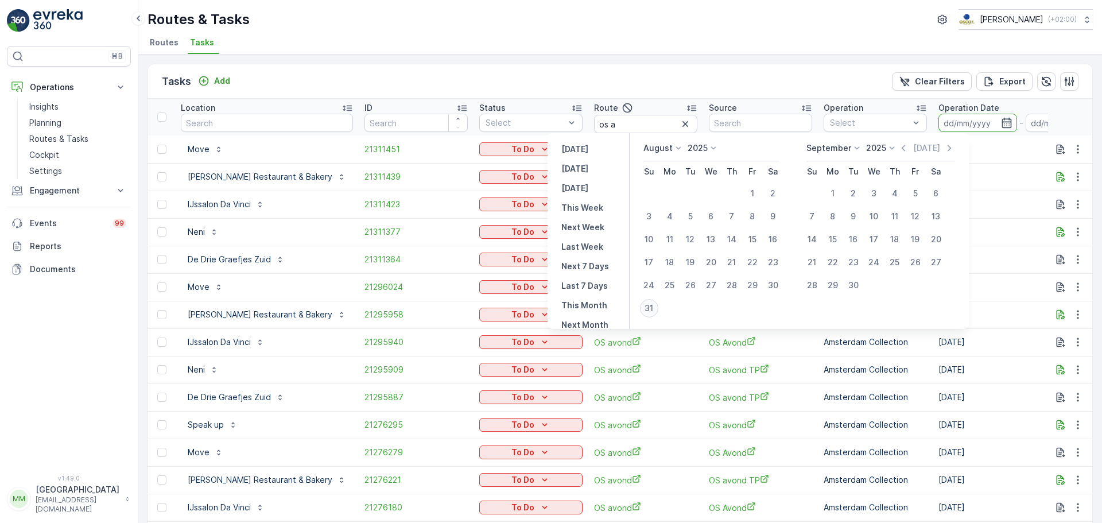
click at [659, 309] on div "31" at bounding box center [649, 308] width 18 height 18
type input "[DATE]"
click at [659, 309] on div "31" at bounding box center [649, 308] width 18 height 18
type input "[DATE]"
click at [703, 309] on td "OS avond TP" at bounding box center [760, 315] width 115 height 28
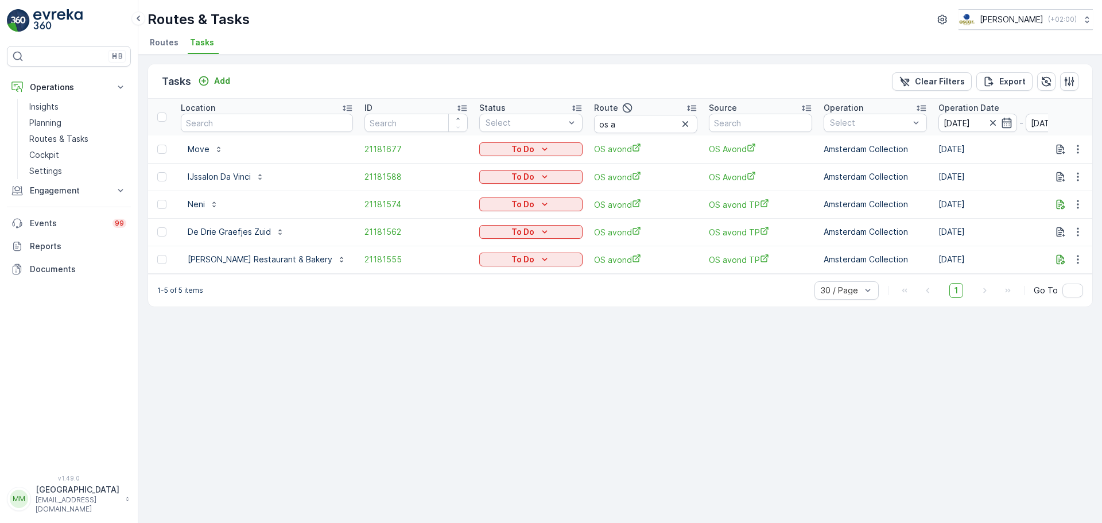
click at [25, 15] on img at bounding box center [18, 20] width 23 height 23
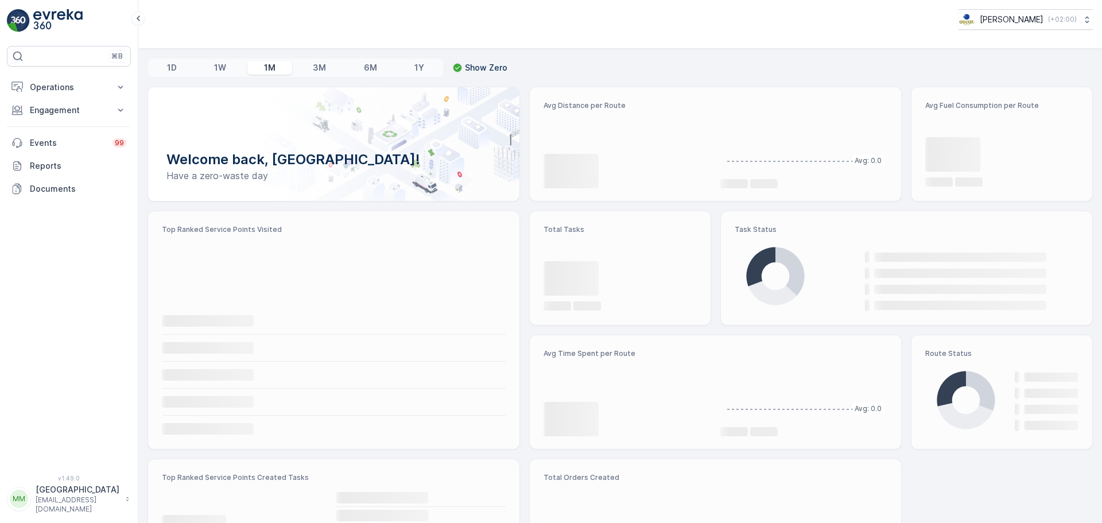
click at [66, 86] on p "Operations" at bounding box center [69, 87] width 78 height 11
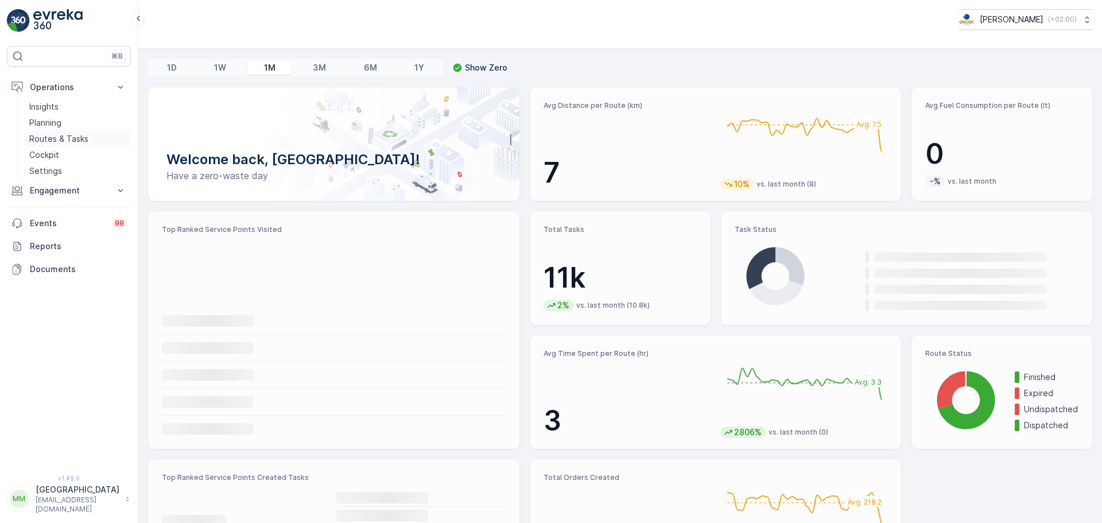
click at [61, 140] on p "Routes & Tasks" at bounding box center [58, 138] width 59 height 11
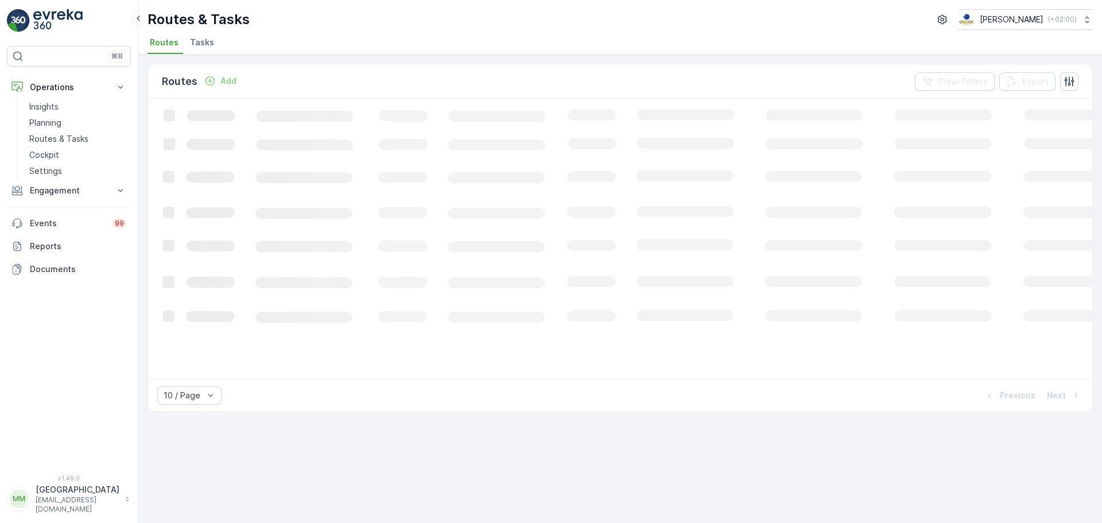
click at [211, 43] on li "Tasks" at bounding box center [203, 44] width 31 height 20
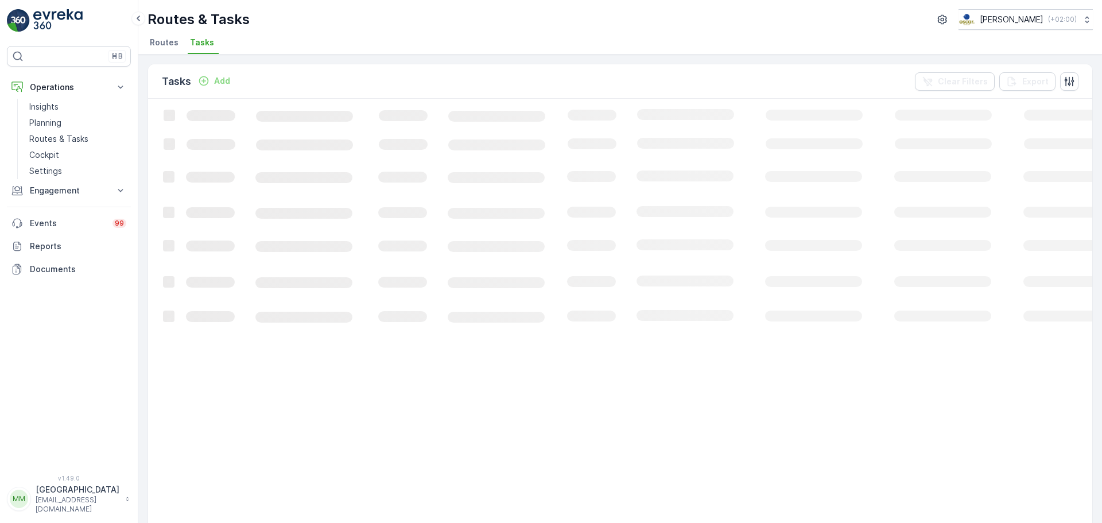
click at [209, 44] on span "Tasks" at bounding box center [202, 42] width 24 height 11
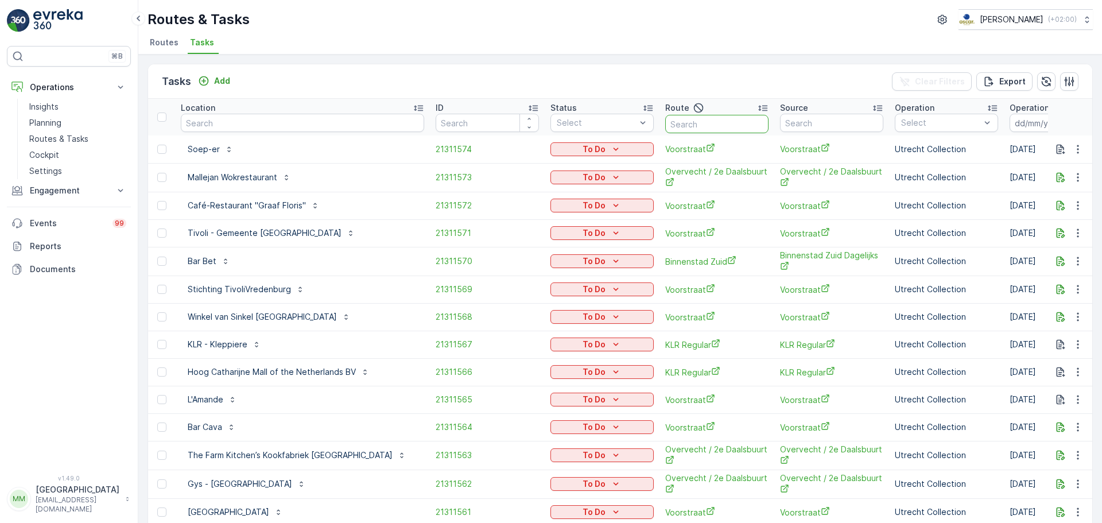
click at [678, 127] on input "text" at bounding box center [717, 124] width 103 height 18
type input "rokin"
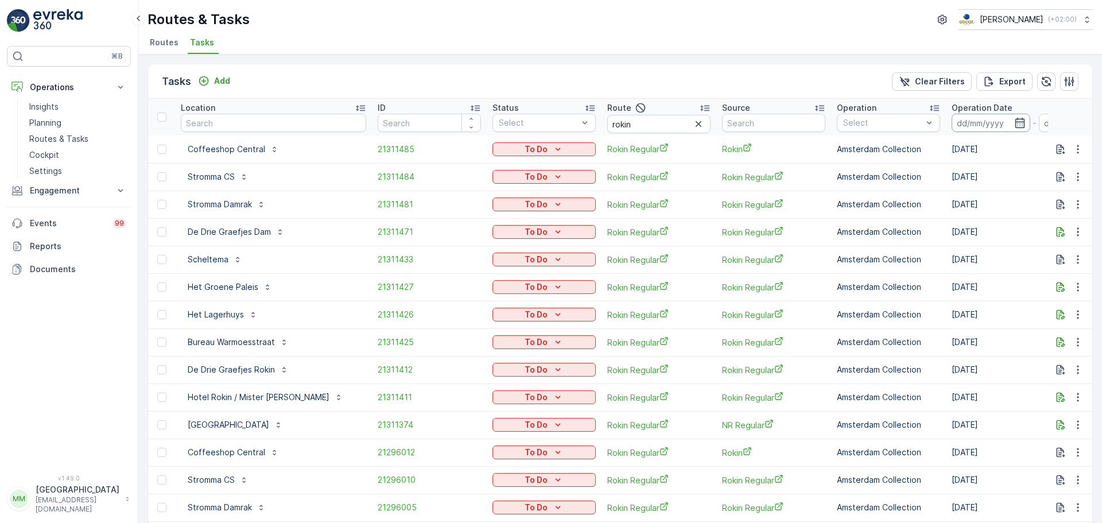
click at [952, 116] on input at bounding box center [991, 123] width 79 height 18
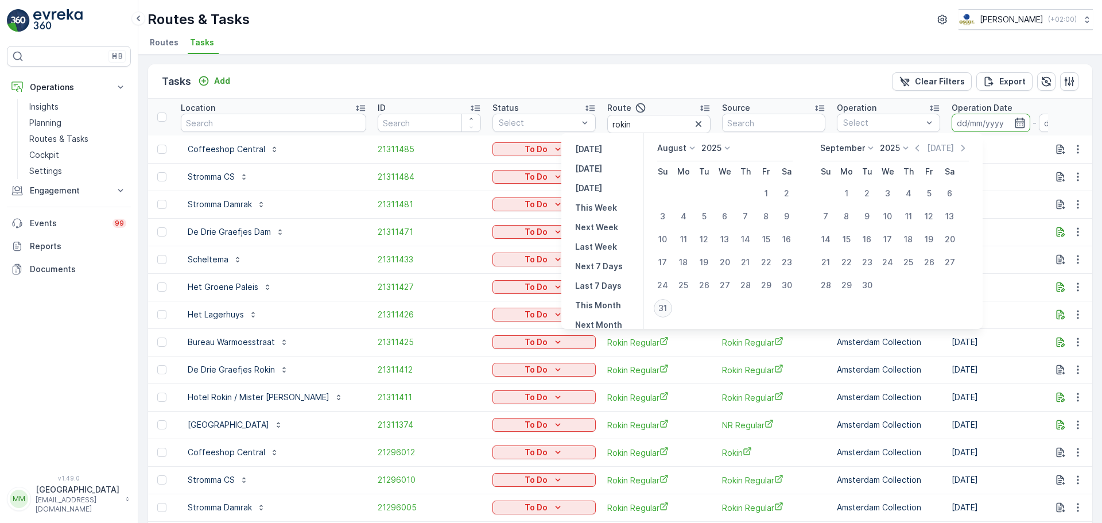
click at [672, 301] on div "31" at bounding box center [663, 308] width 18 height 18
type input "[DATE]"
click at [671, 301] on div "31" at bounding box center [663, 308] width 18 height 18
type input "[DATE]"
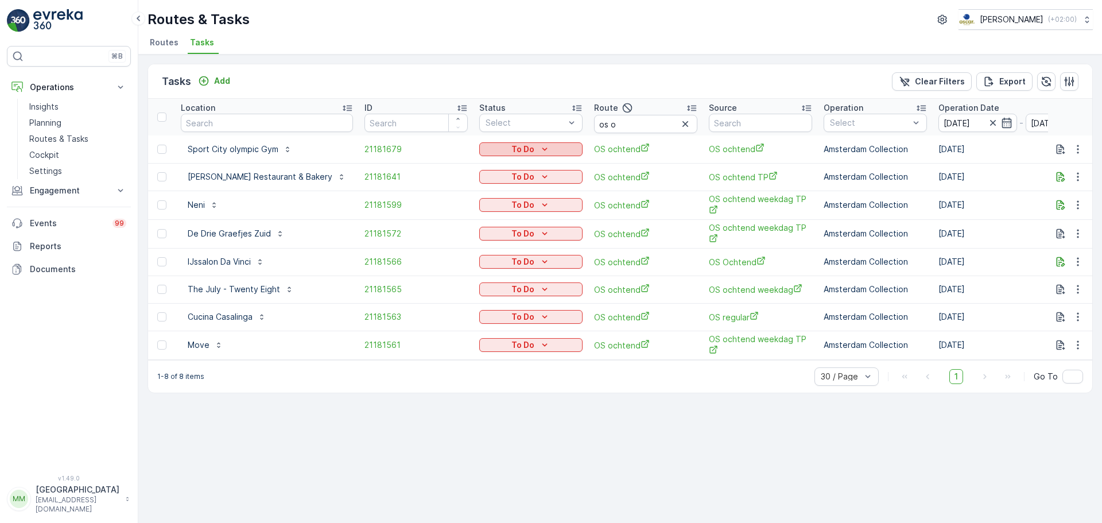
click at [512, 149] on p "To Do" at bounding box center [523, 149] width 23 height 11
click at [462, 213] on span "Cancelled" at bounding box center [458, 214] width 38 height 11
click at [484, 286] on div "To Do" at bounding box center [531, 289] width 94 height 11
click at [445, 359] on div "Cancelled" at bounding box center [470, 353] width 73 height 16
click at [512, 312] on p "To Do" at bounding box center [523, 316] width 23 height 11
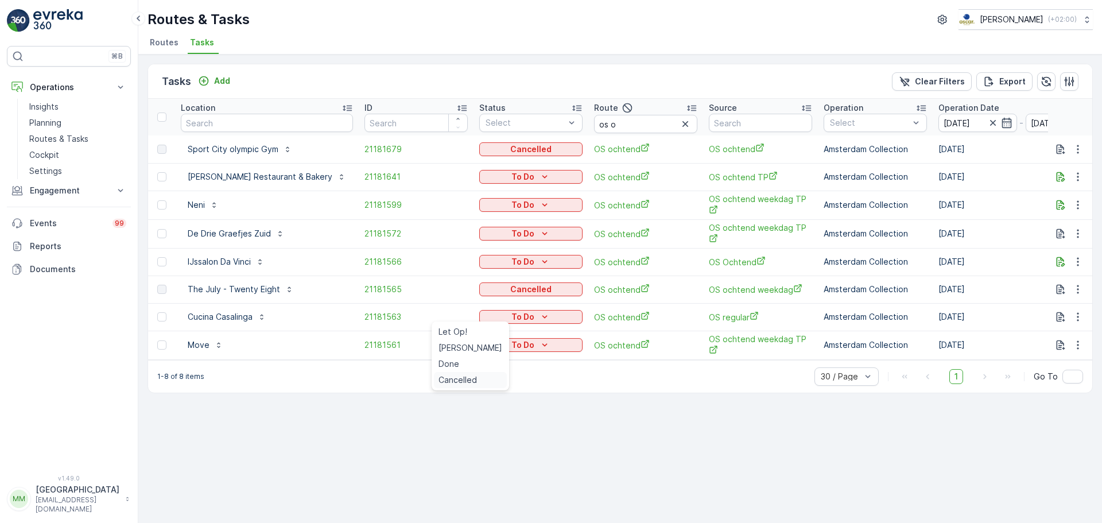
click at [459, 378] on span "Cancelled" at bounding box center [458, 379] width 38 height 11
click at [512, 177] on p "To Do" at bounding box center [523, 176] width 23 height 11
click at [459, 237] on span "Cancelled" at bounding box center [458, 242] width 38 height 11
click at [539, 200] on icon "To Do" at bounding box center [544, 204] width 11 height 11
click at [479, 269] on div "Cancelled" at bounding box center [470, 270] width 73 height 16
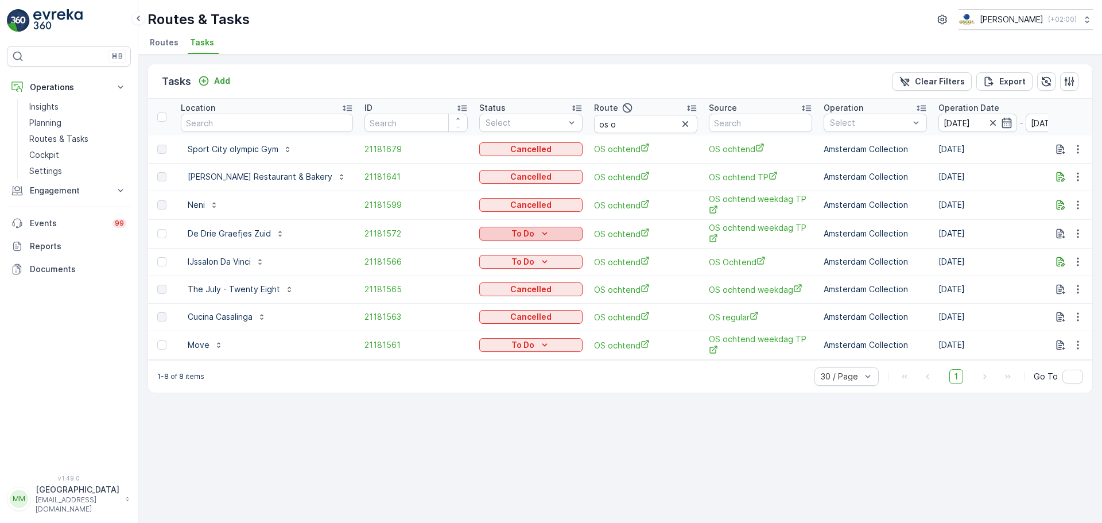
click at [539, 237] on icon "To Do" at bounding box center [544, 233] width 11 height 11
click at [463, 297] on span "Cancelled" at bounding box center [458, 297] width 38 height 11
click at [512, 260] on p "To Do" at bounding box center [523, 261] width 23 height 11
click at [467, 328] on span "Cancelled" at bounding box center [458, 324] width 38 height 11
click at [484, 339] on div "To Do" at bounding box center [531, 344] width 94 height 11
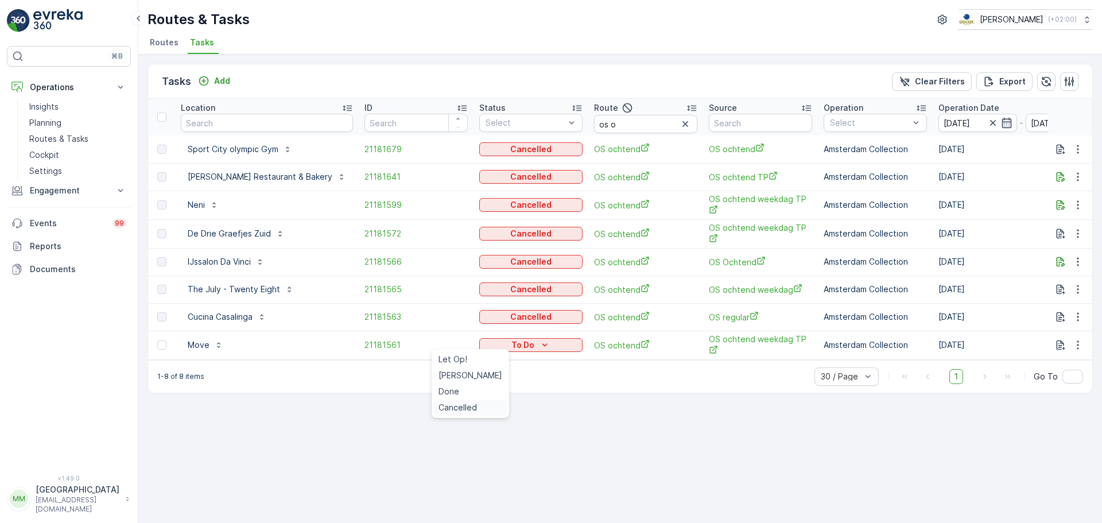
click at [451, 404] on span "Cancelled" at bounding box center [458, 407] width 38 height 11
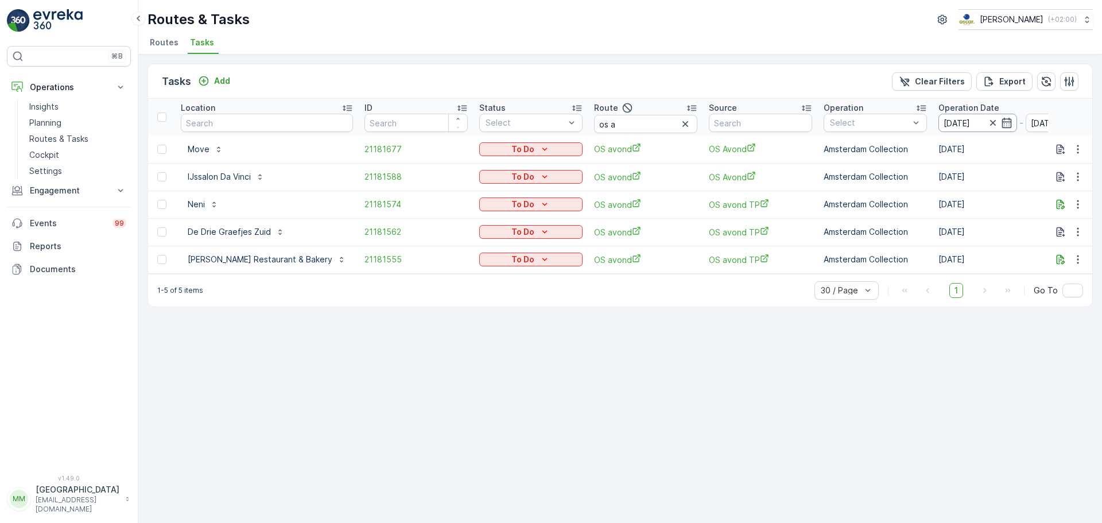
drag, startPoint x: 914, startPoint y: 122, endPoint x: 910, endPoint y: 129, distance: 7.5
click at [939, 122] on input "[DATE]" at bounding box center [978, 123] width 79 height 18
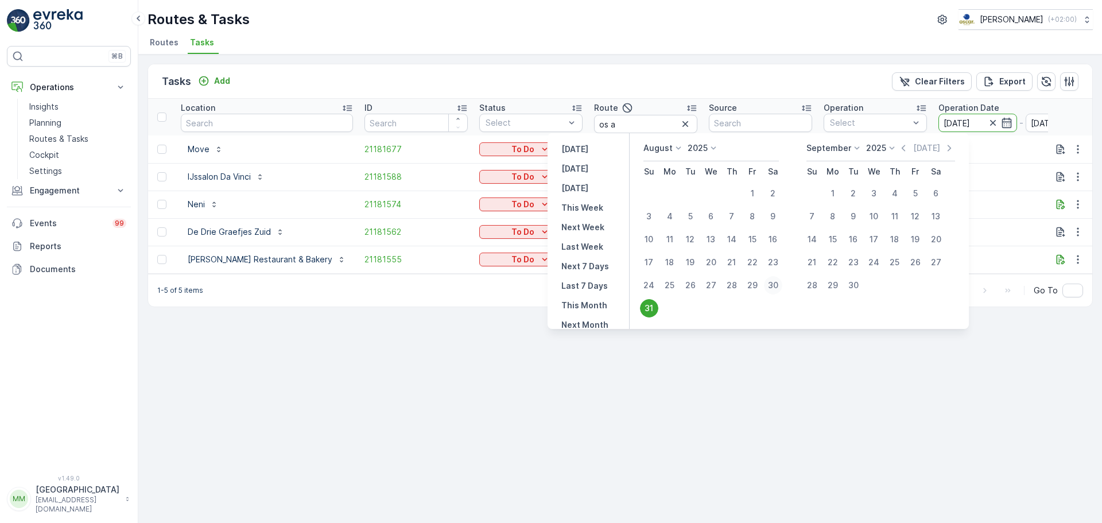
click at [783, 283] on div "30" at bounding box center [773, 285] width 18 height 18
type input "[DATE]"
click at [783, 283] on div "30" at bounding box center [773, 285] width 18 height 18
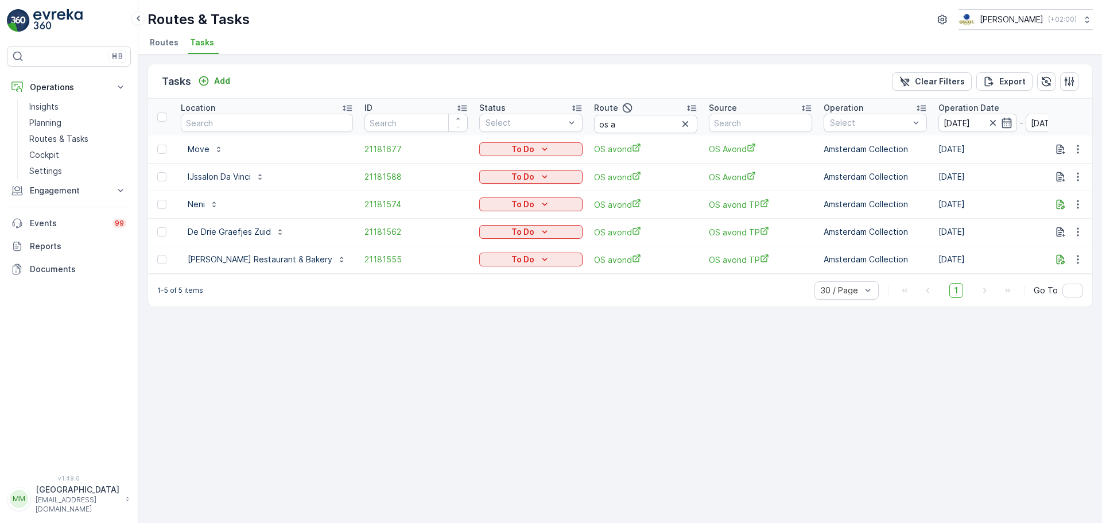
type input "[DATE]"
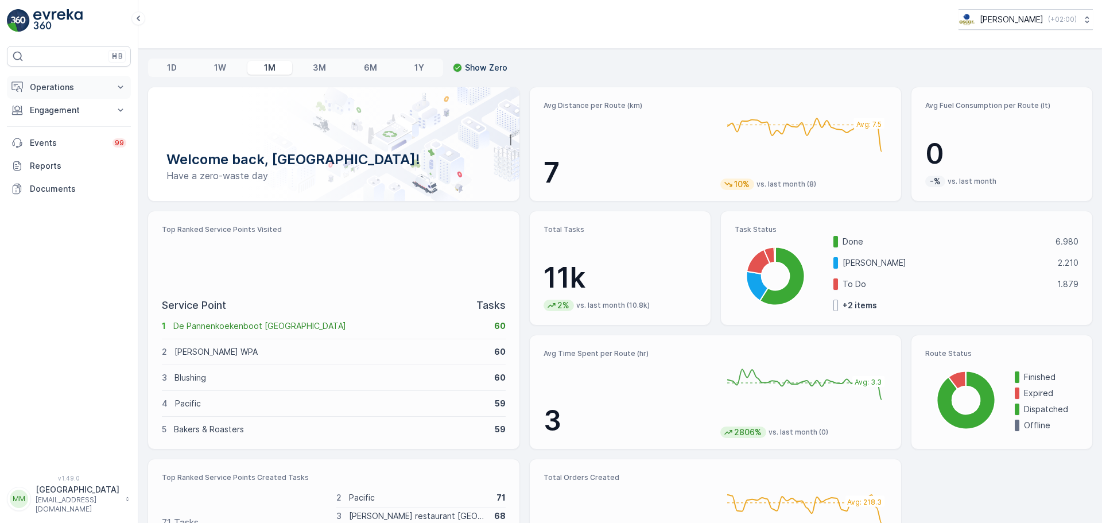
click at [65, 90] on p "Operations" at bounding box center [69, 87] width 78 height 11
click at [52, 133] on link "Routes & Tasks" at bounding box center [78, 139] width 106 height 16
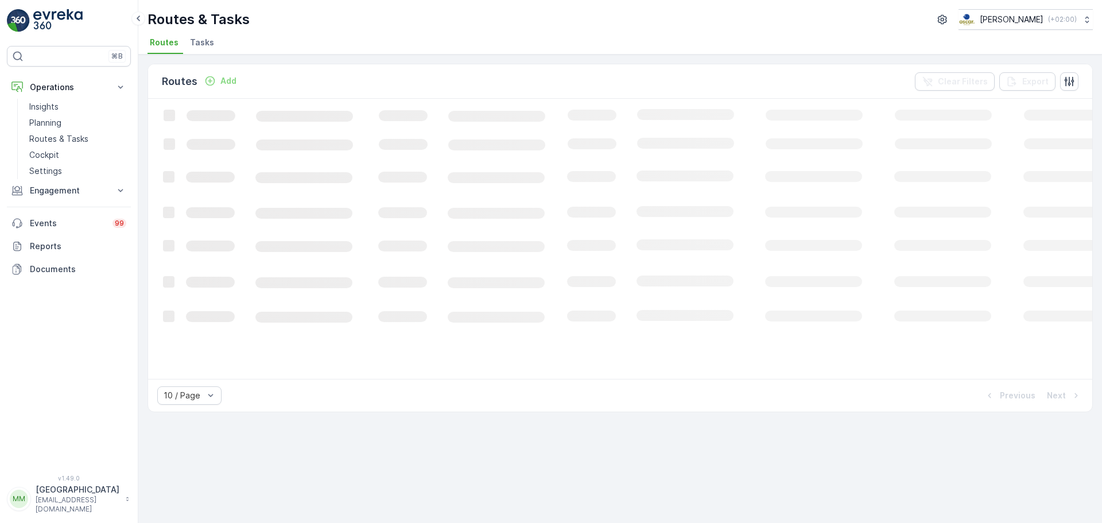
click at [199, 34] on div "Routes & Tasks [PERSON_NAME] ( +02:00 ) Routes Tasks" at bounding box center [620, 27] width 964 height 55
click at [199, 38] on span "Tasks" at bounding box center [202, 42] width 24 height 11
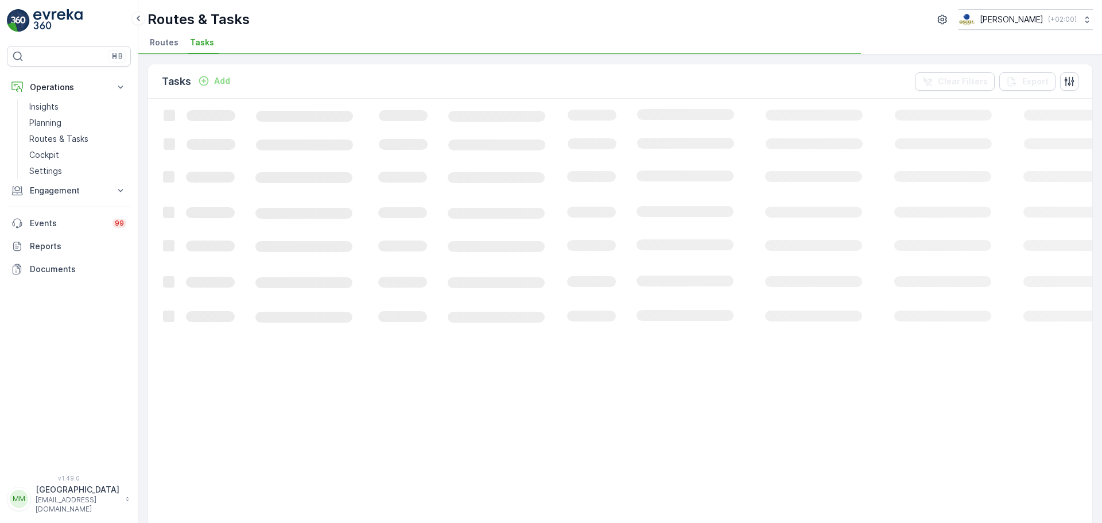
click at [202, 44] on span "Tasks" at bounding box center [202, 42] width 24 height 11
click at [217, 82] on p "Add" at bounding box center [222, 80] width 16 height 11
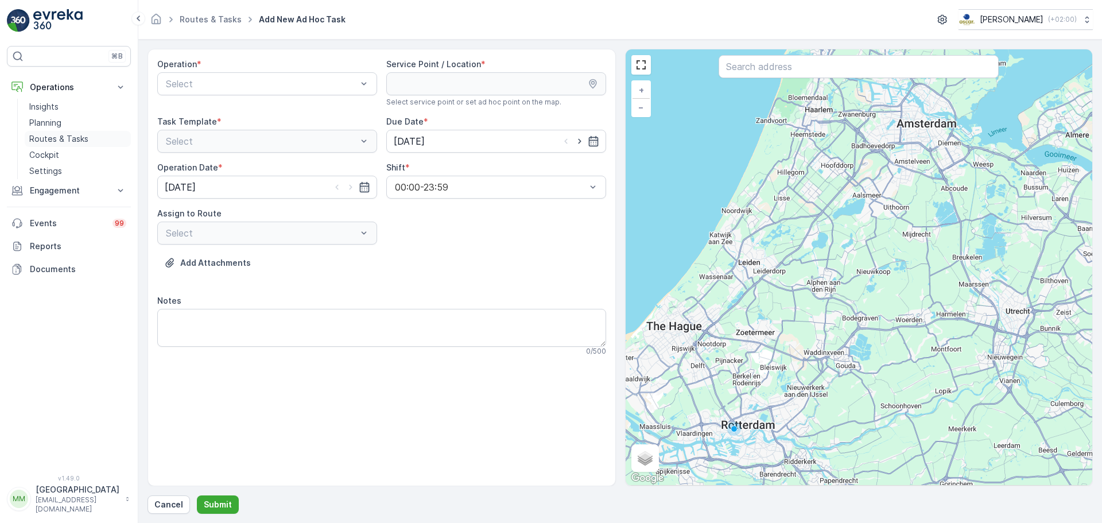
click at [74, 142] on p "Routes & Tasks" at bounding box center [58, 138] width 59 height 11
drag, startPoint x: 60, startPoint y: 139, endPoint x: 1, endPoint y: 247, distance: 123.3
click at [60, 139] on p "Routes & Tasks" at bounding box center [58, 138] width 59 height 11
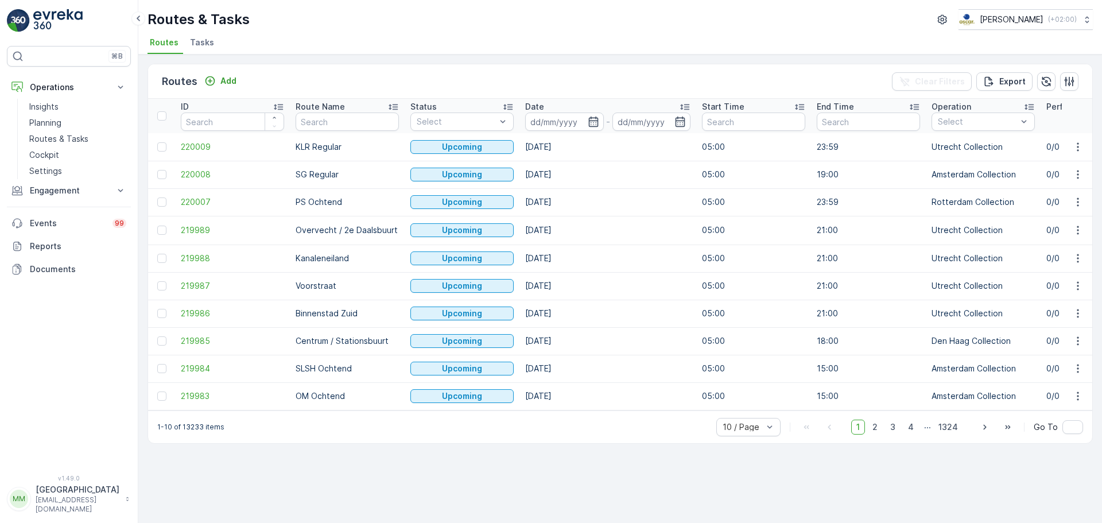
click at [200, 47] on span "Tasks" at bounding box center [202, 42] width 24 height 11
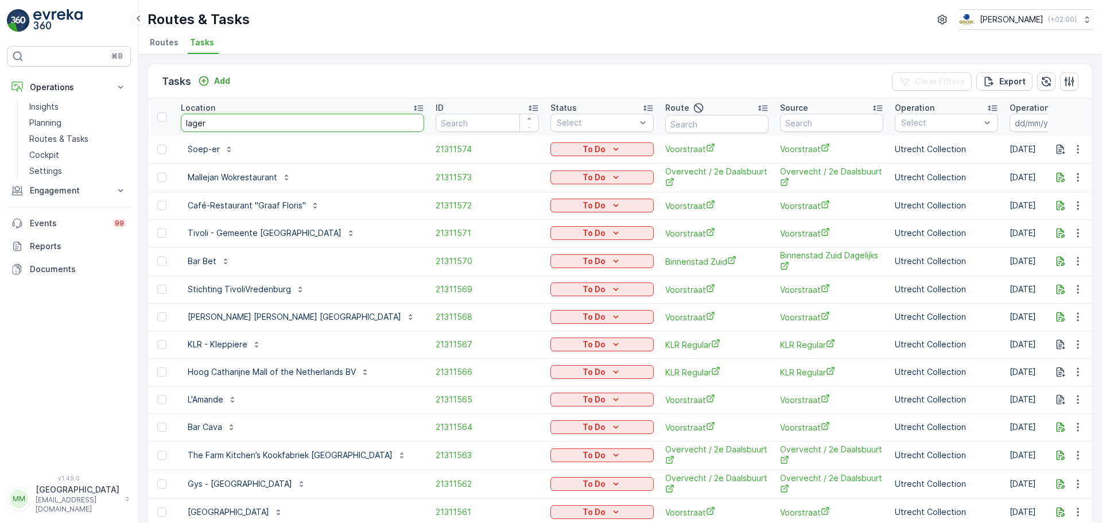
type input "lagerh"
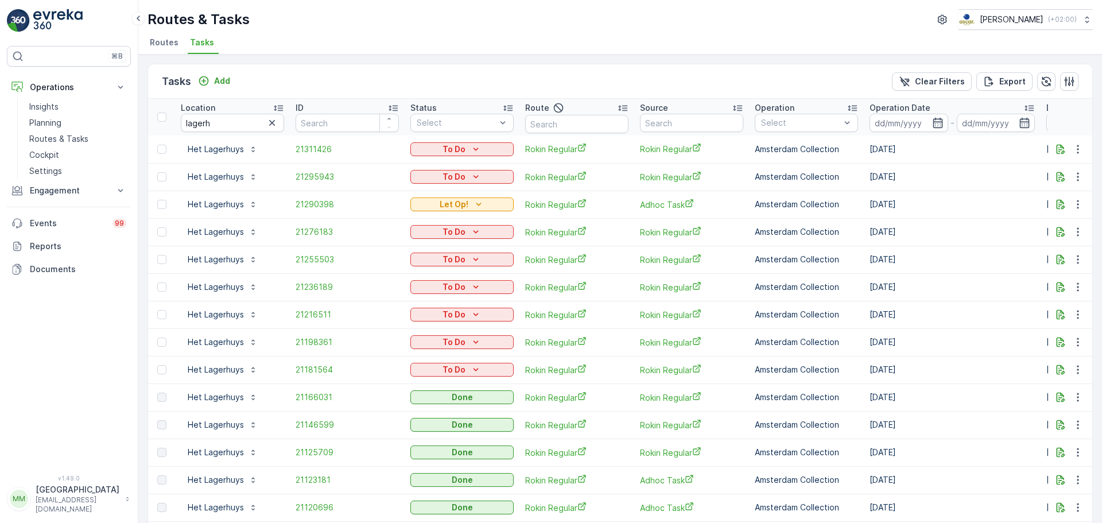
click at [305, 195] on td "21290398" at bounding box center [347, 205] width 115 height 28
click at [308, 203] on span "21290398" at bounding box center [347, 204] width 103 height 11
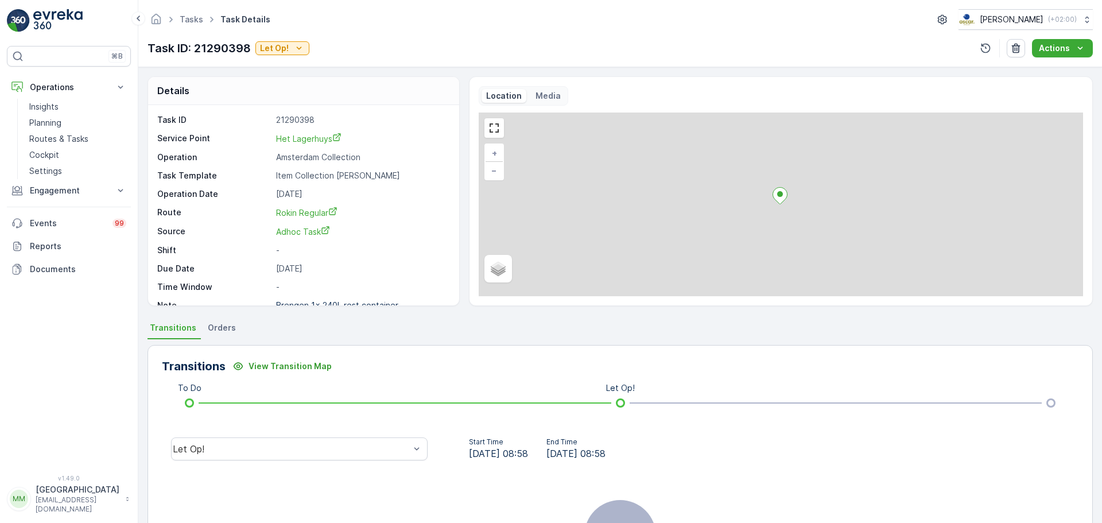
scroll to position [15, 0]
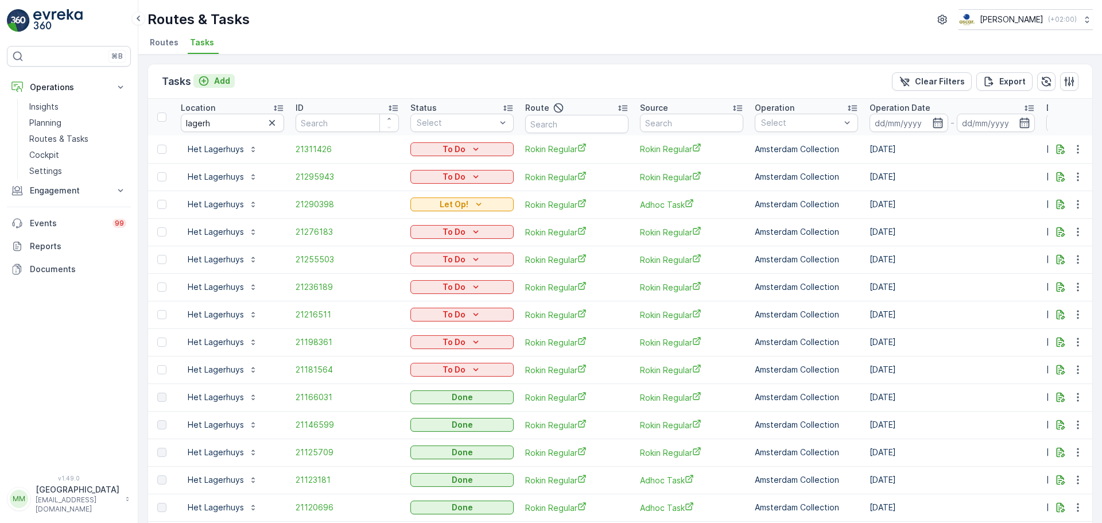
click at [213, 86] on div "Add" at bounding box center [214, 80] width 32 height 11
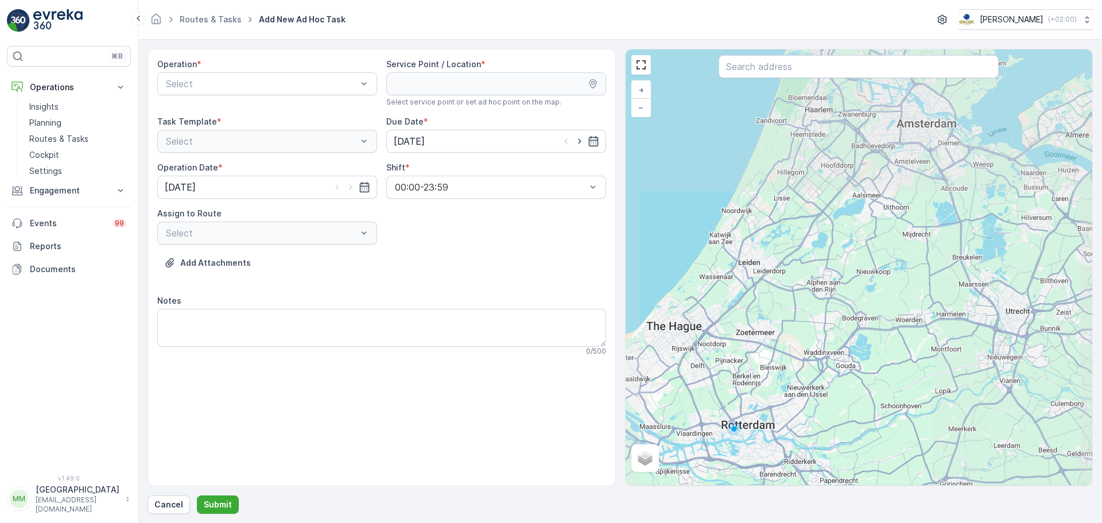
click at [225, 80] on div at bounding box center [262, 84] width 194 height 10
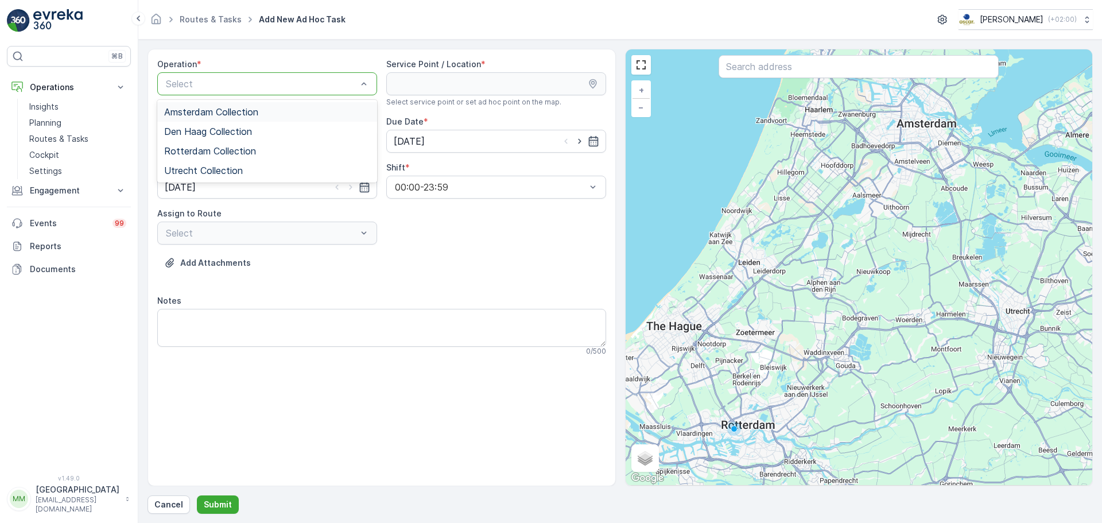
click at [216, 110] on span "Amsterdam Collection" at bounding box center [211, 112] width 94 height 10
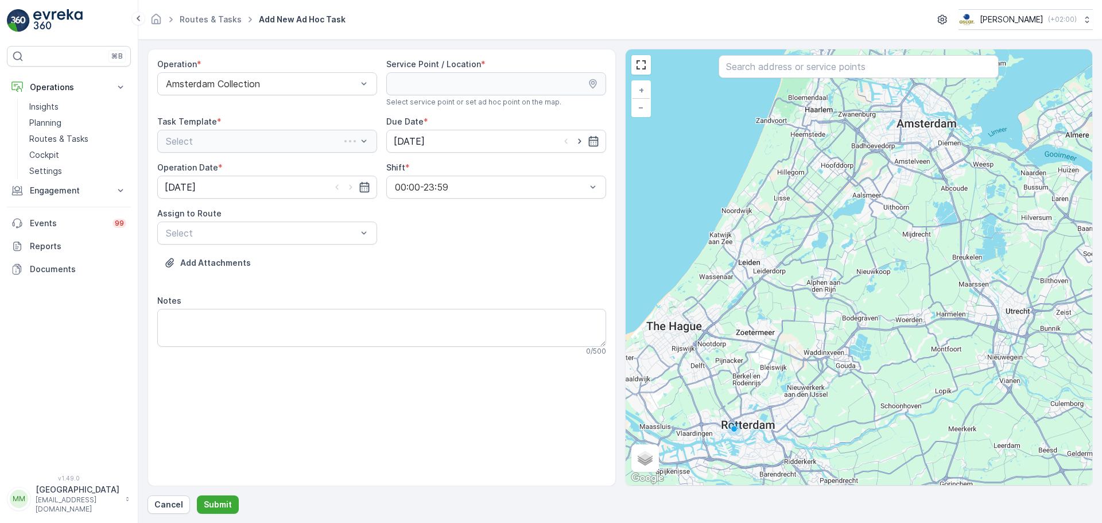
click at [783, 83] on div "+ − Satellite Roadmap Terrain Hybrid Leaflet Keyboard shortcuts Map Data Map da…" at bounding box center [859, 267] width 467 height 436
click at [777, 69] on input "text" at bounding box center [859, 66] width 280 height 23
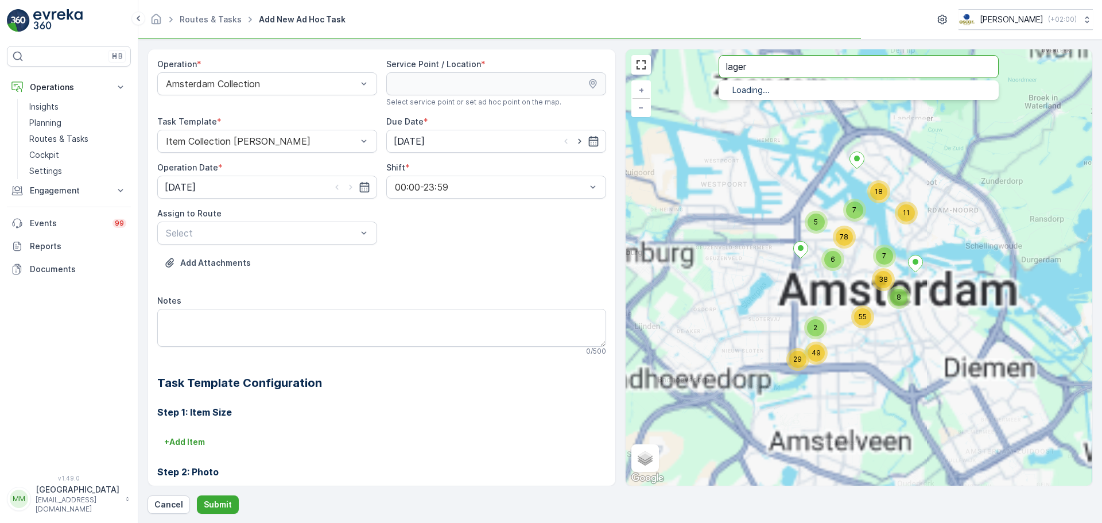
type input "lager"
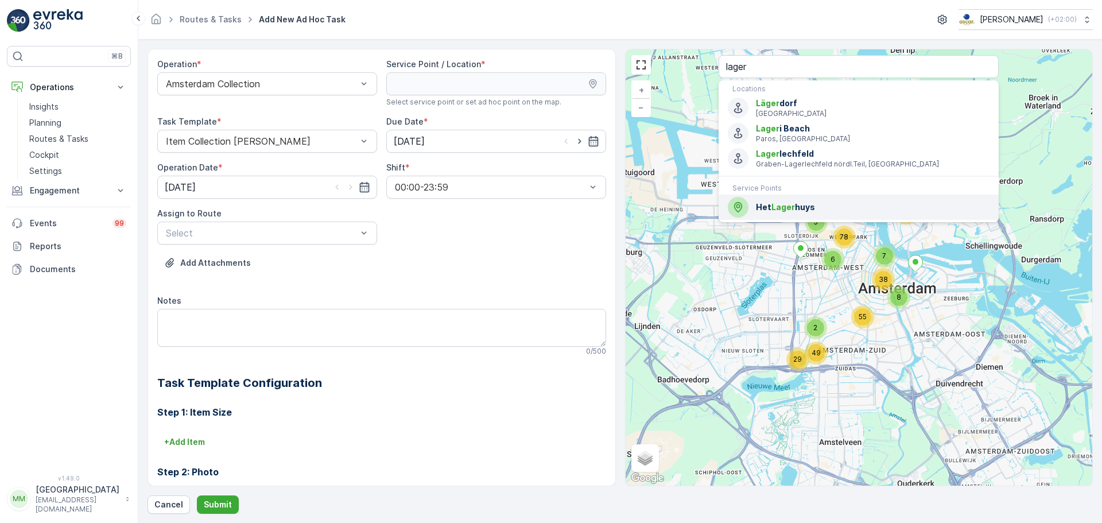
click at [774, 210] on span "Lager" at bounding box center [784, 207] width 24 height 10
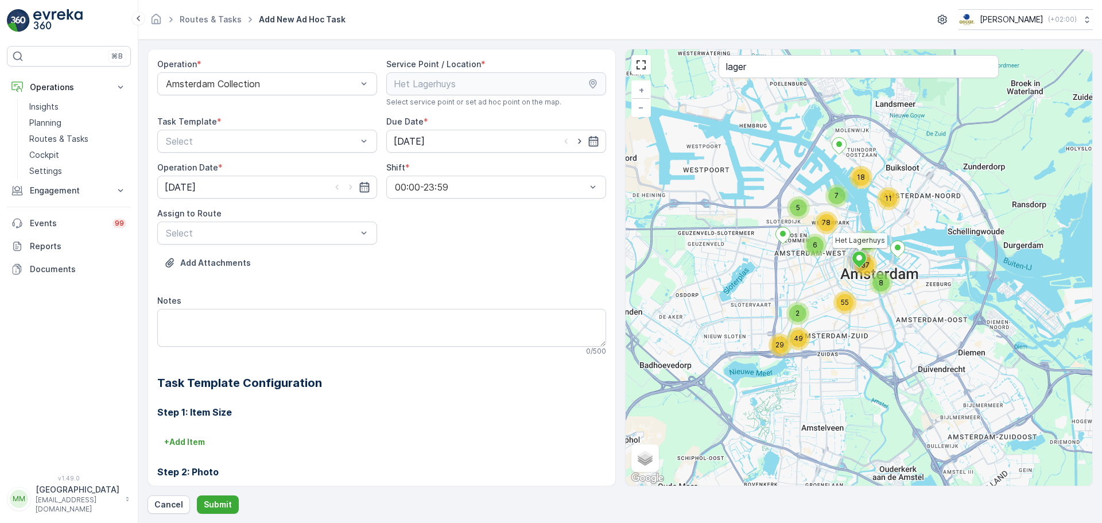
click at [312, 156] on div "Operation * Amsterdam Collection Service Point / Location * Select service poin…" at bounding box center [381, 344] width 449 height 570
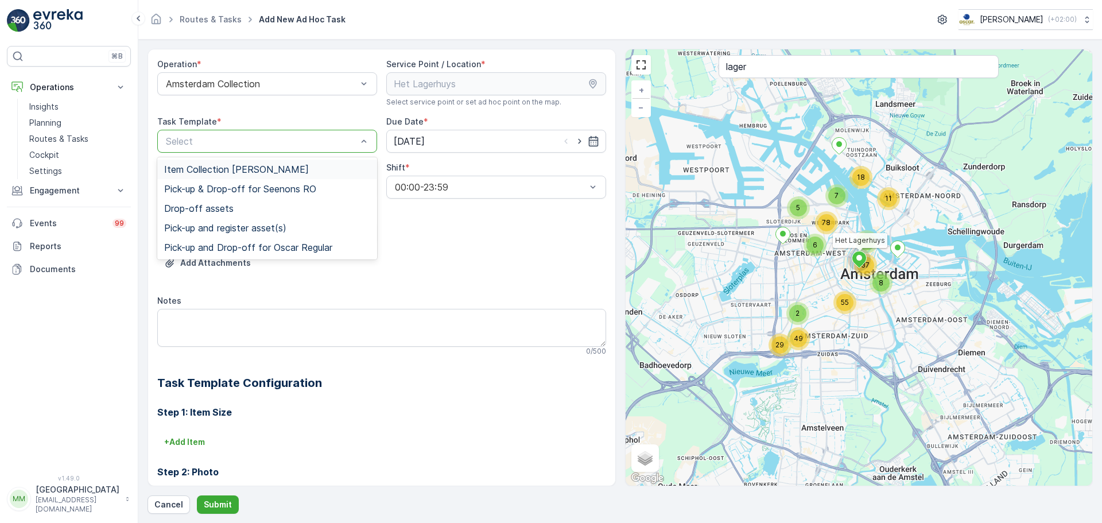
click at [279, 166] on span "Item Collection Oscar Regulier" at bounding box center [236, 169] width 145 height 10
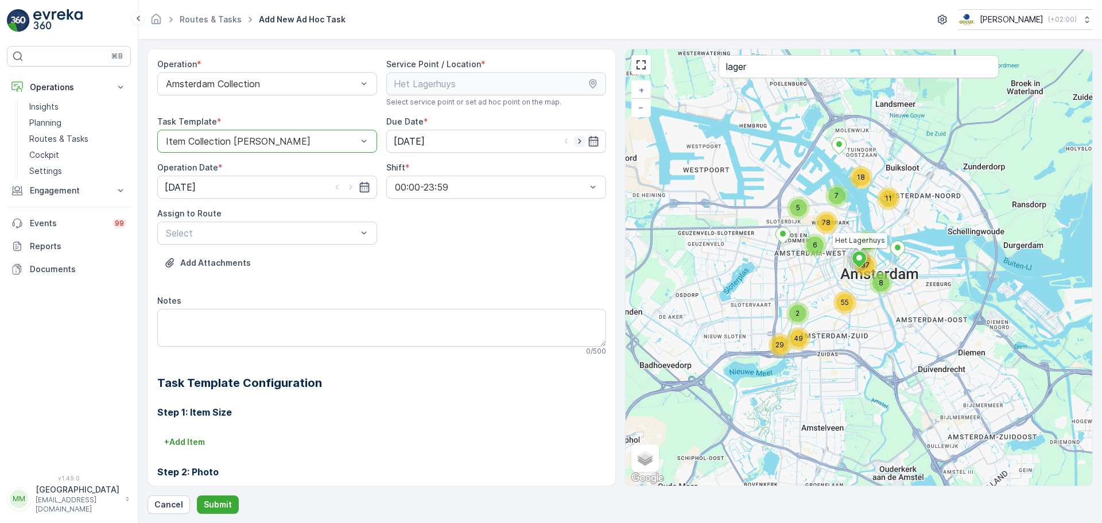
click at [578, 144] on icon "button" at bounding box center [579, 141] width 11 height 11
type input "01.09.2025"
click at [350, 187] on icon "button" at bounding box center [350, 187] width 3 height 5
type input "01.09.2025"
click at [318, 236] on div at bounding box center [262, 233] width 194 height 10
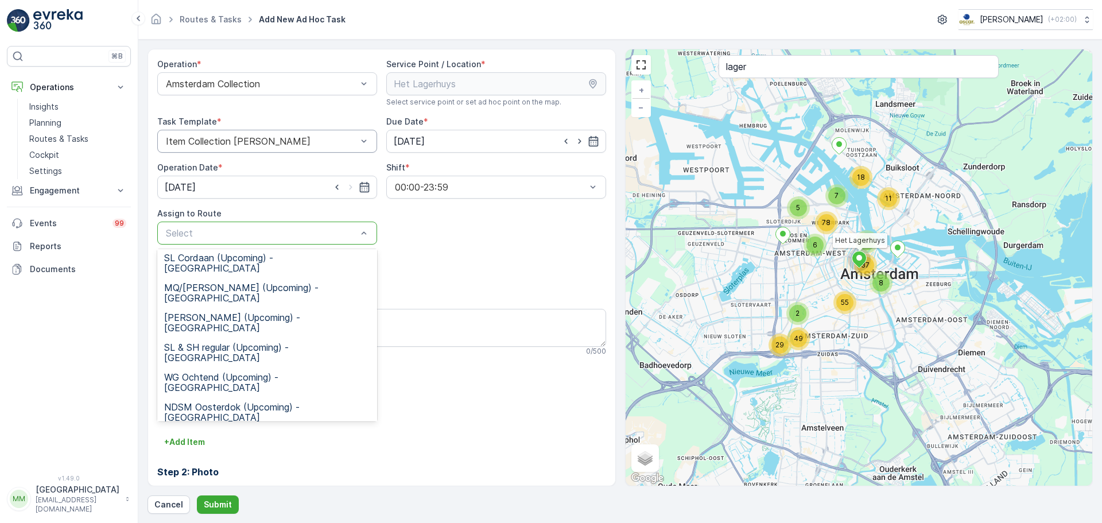
scroll to position [214, 0]
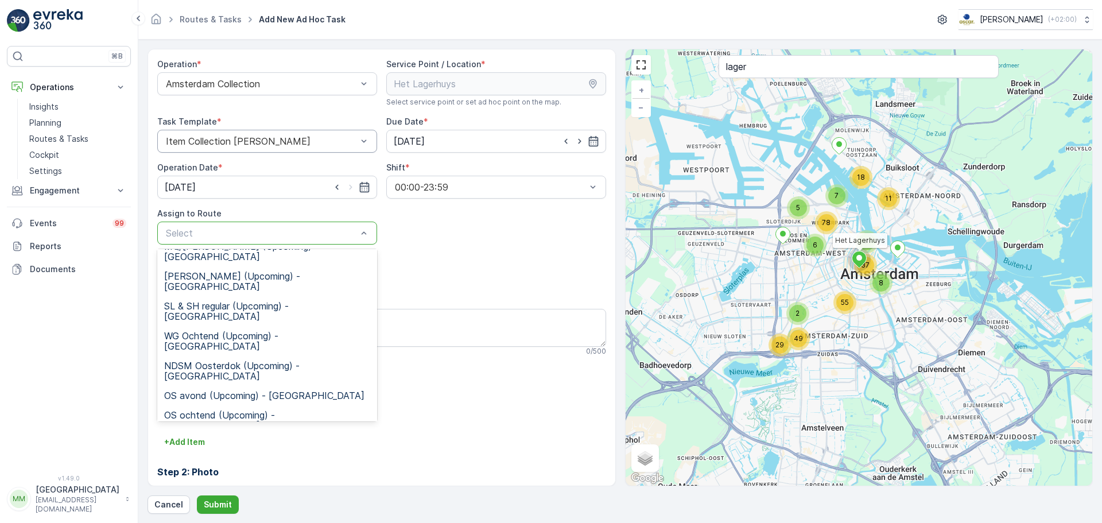
click at [234, 519] on span "Rokin Regular (Upcoming) - Amsterdam" at bounding box center [267, 529] width 206 height 21
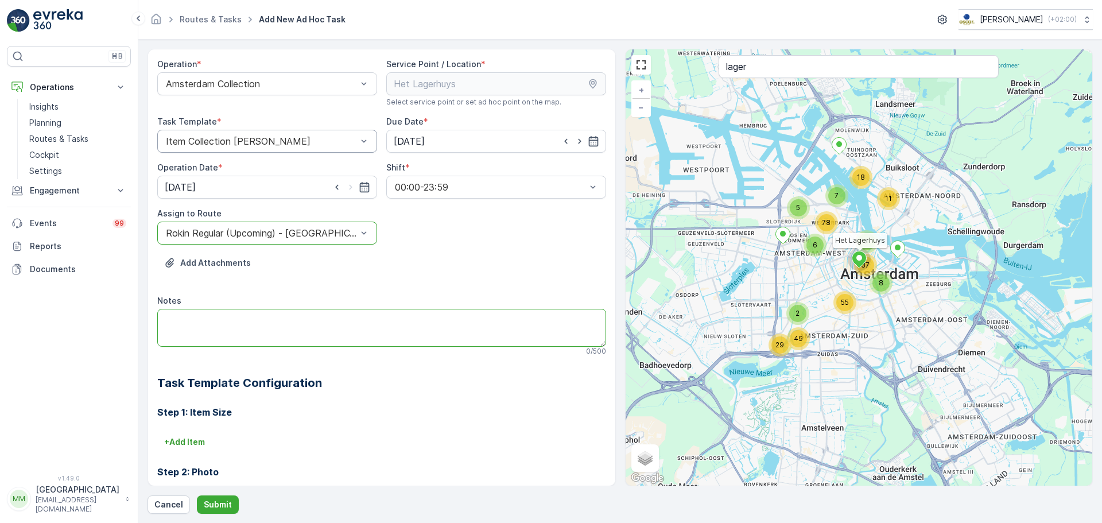
click at [216, 327] on textarea "Notes" at bounding box center [381, 328] width 449 height 38
type textarea "graag stofzuiger en dweil meenemen!"
click at [191, 441] on p "+ Add Item" at bounding box center [184, 441] width 41 height 11
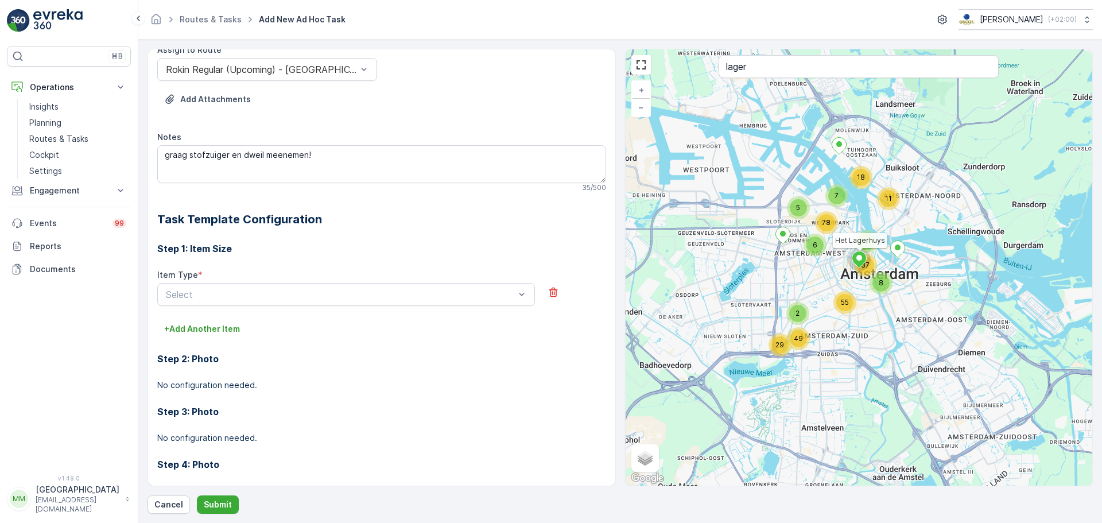
scroll to position [172, 0]
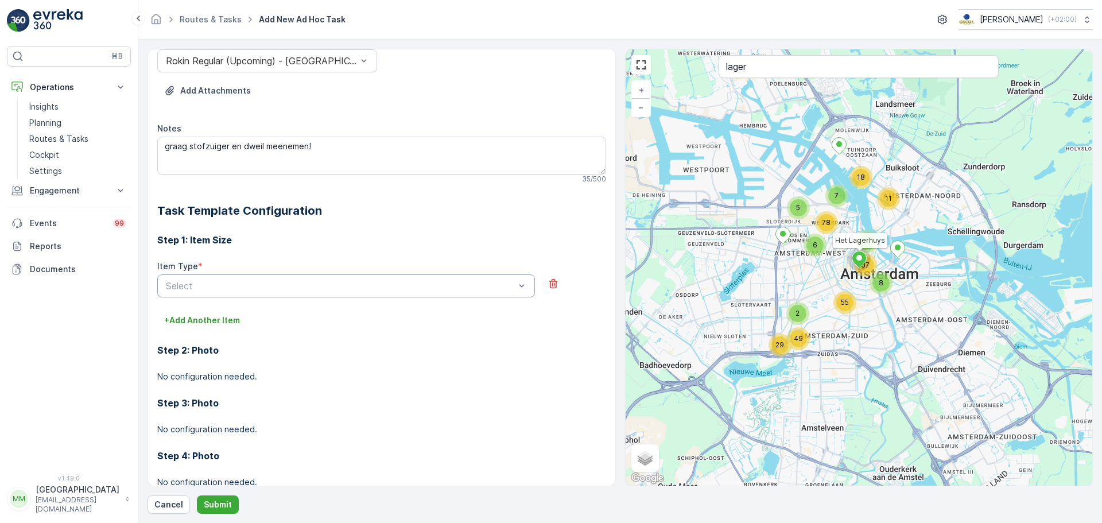
click at [232, 288] on div at bounding box center [340, 286] width 351 height 10
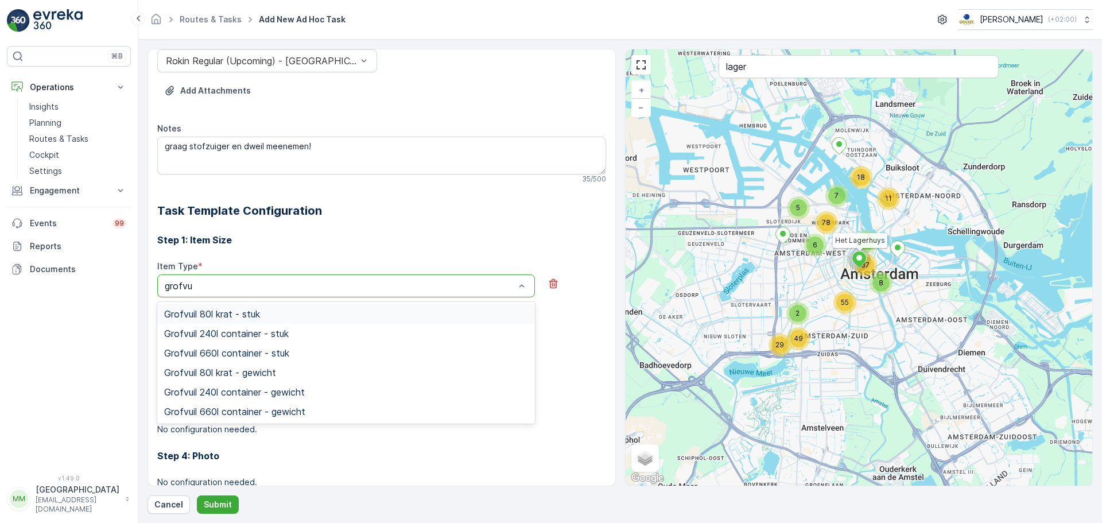
type input "grofvui"
click at [239, 335] on span "Grofvuil 240l container - stuk" at bounding box center [226, 333] width 125 height 10
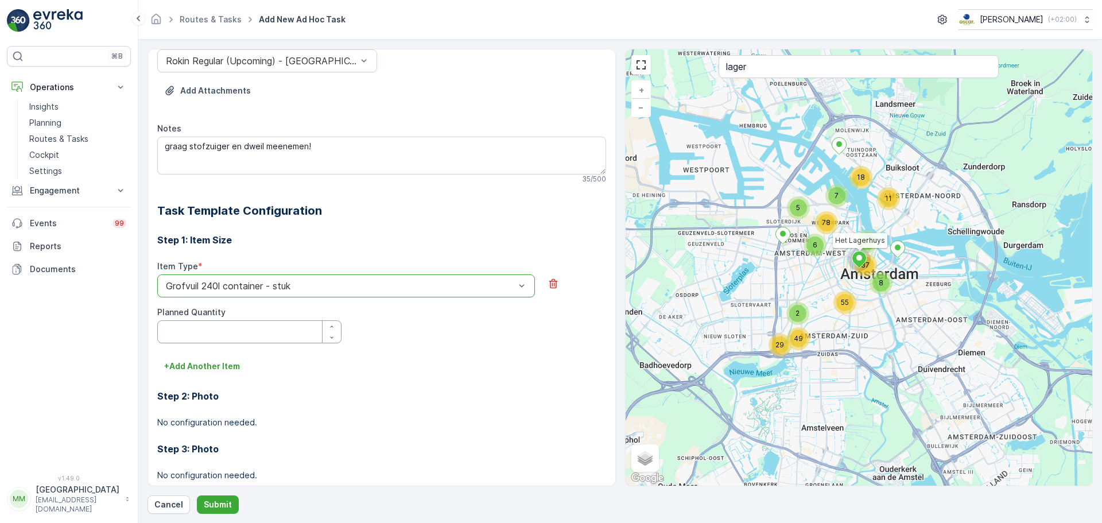
click at [226, 338] on Quantity "Planned Quantity" at bounding box center [249, 331] width 184 height 23
type Quantity "1"
click at [225, 369] on p "+ Add Another Item" at bounding box center [202, 366] width 76 height 11
click at [221, 389] on div "Select" at bounding box center [346, 382] width 378 height 23
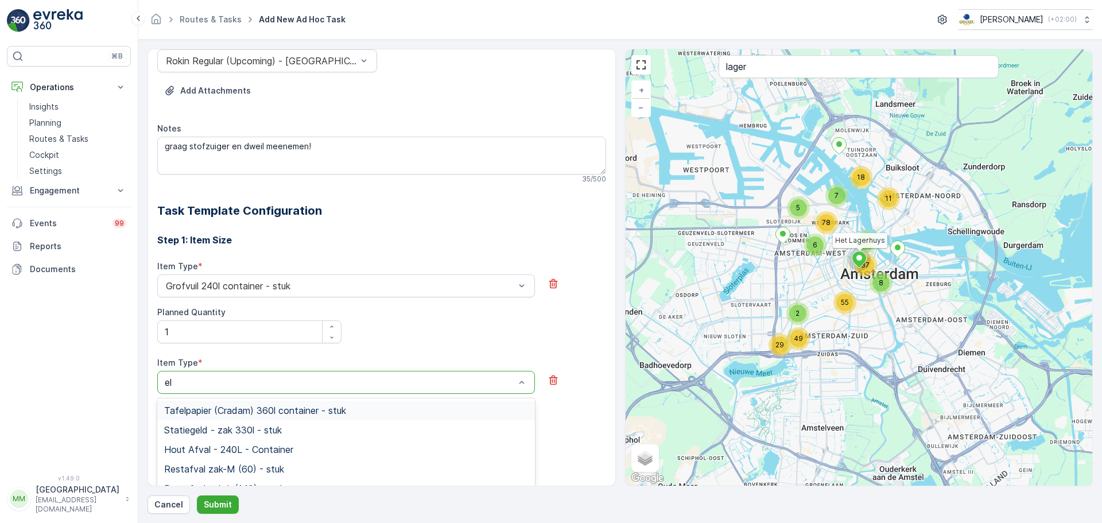
type input "ele"
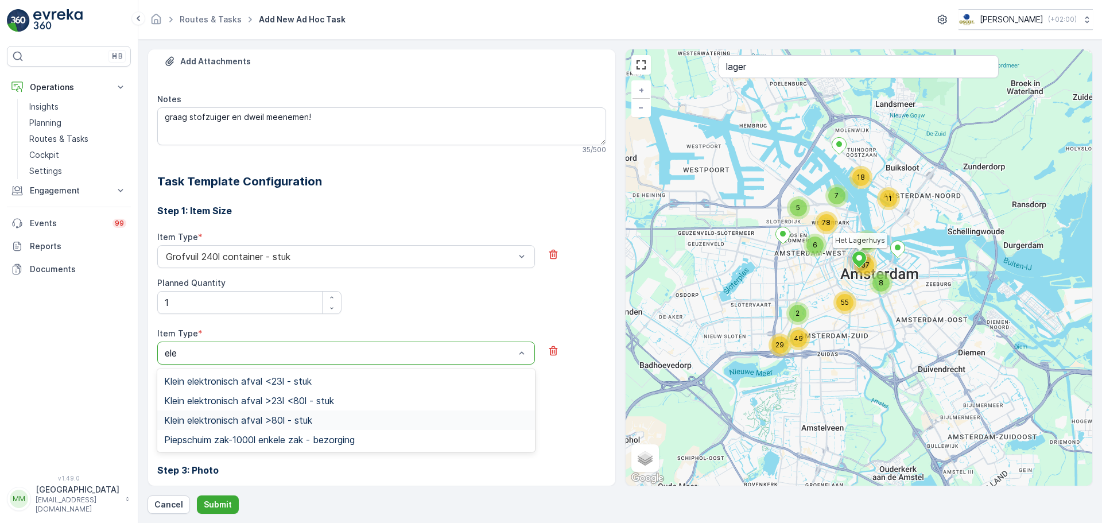
scroll to position [230, 0]
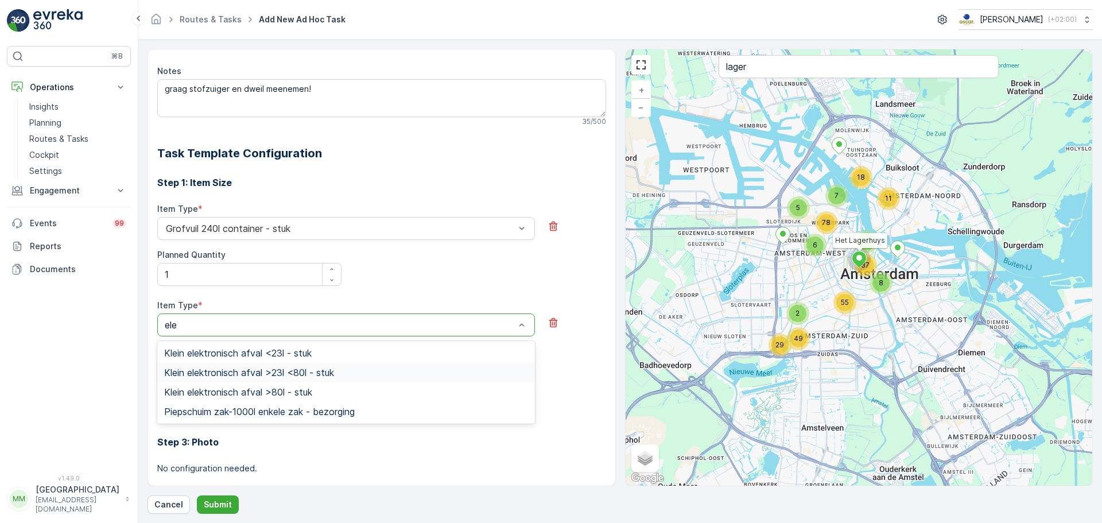
click at [247, 372] on span "Klein elektronisch afval >23l <80l - stuk" at bounding box center [249, 372] width 170 height 10
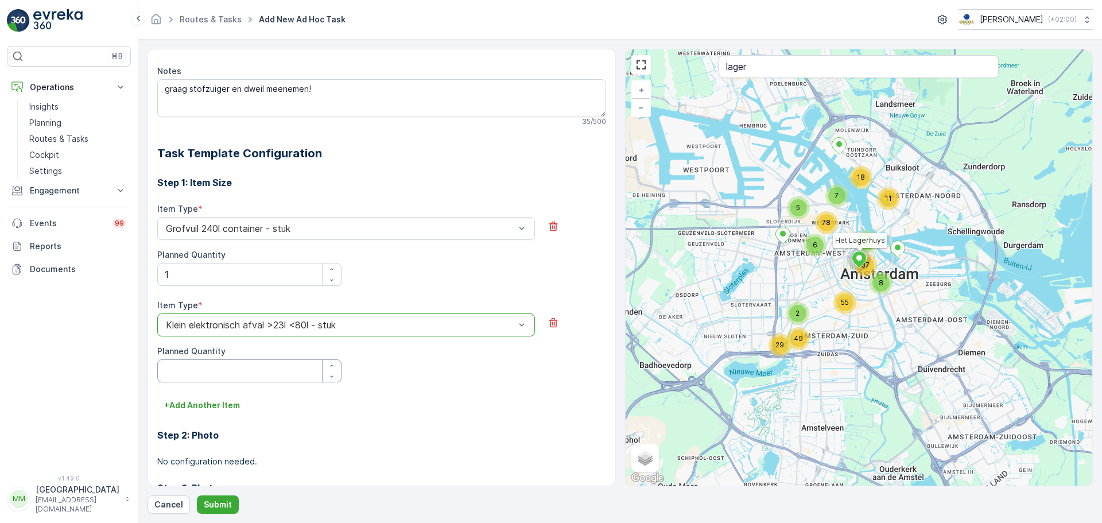
click at [242, 373] on Quantity "Planned Quantity" at bounding box center [249, 370] width 184 height 23
type Quantity "1"
click at [221, 506] on p "Submit" at bounding box center [218, 504] width 28 height 11
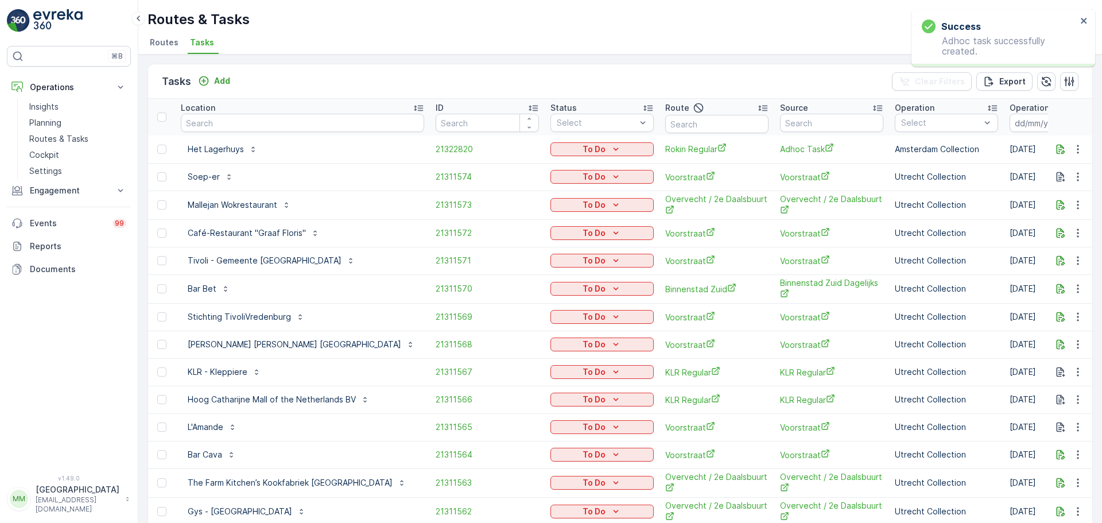
click at [610, 145] on icon "To Do" at bounding box center [615, 149] width 11 height 11
click at [536, 168] on div "Let Op!" at bounding box center [539, 166] width 73 height 16
click at [274, 123] on input "text" at bounding box center [302, 123] width 243 height 18
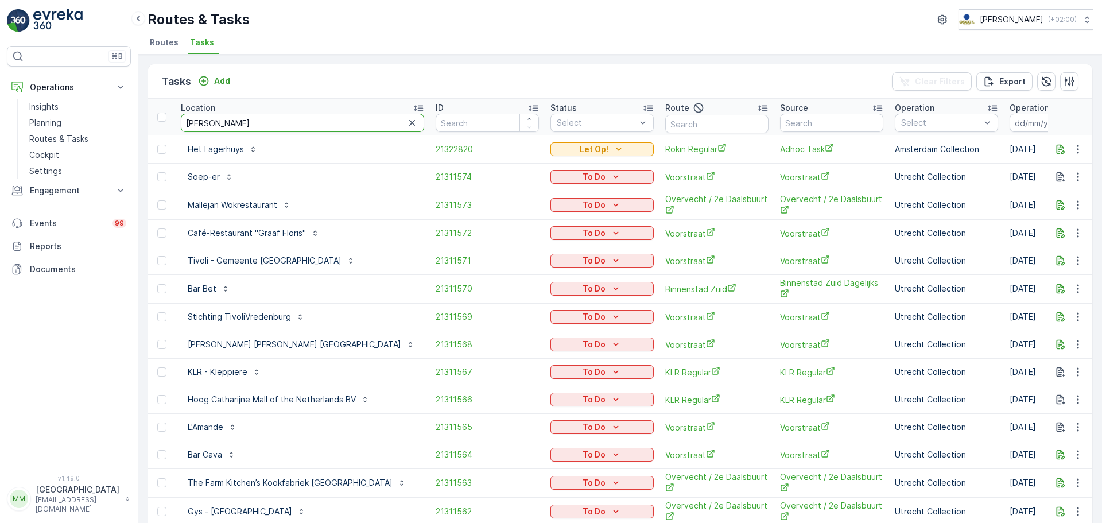
type input "george"
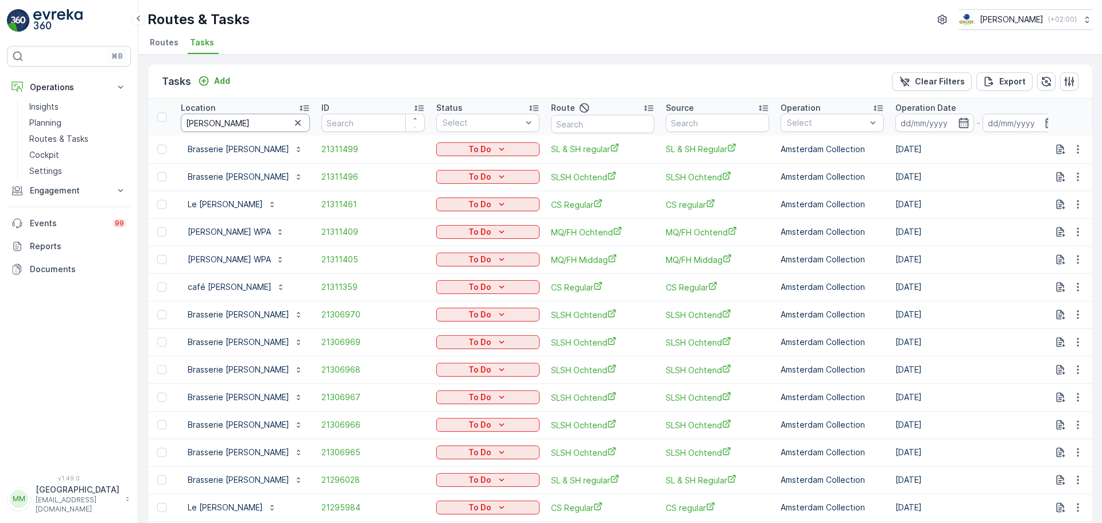
click at [235, 125] on input "george" at bounding box center [245, 123] width 129 height 18
type input "george bras"
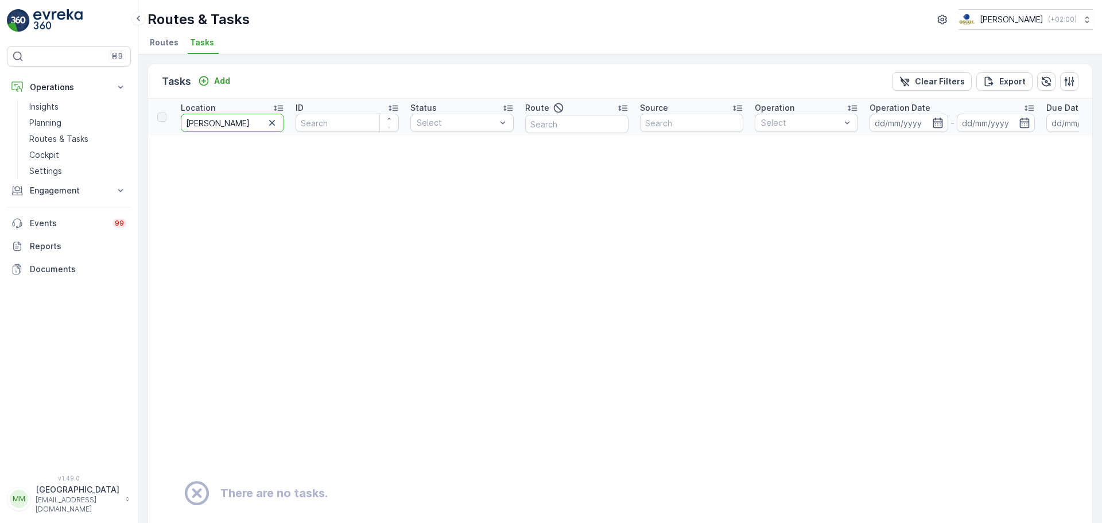
drag, startPoint x: 242, startPoint y: 126, endPoint x: 153, endPoint y: 135, distance: 89.5
click at [153, 135] on tr "Location george bras ID Status Select Route Source Operation Select Operation D…" at bounding box center [1008, 117] width 1720 height 37
type input "brasseriew"
click at [233, 126] on input "brasseriew" at bounding box center [232, 123] width 103 height 18
type input "brasserie"
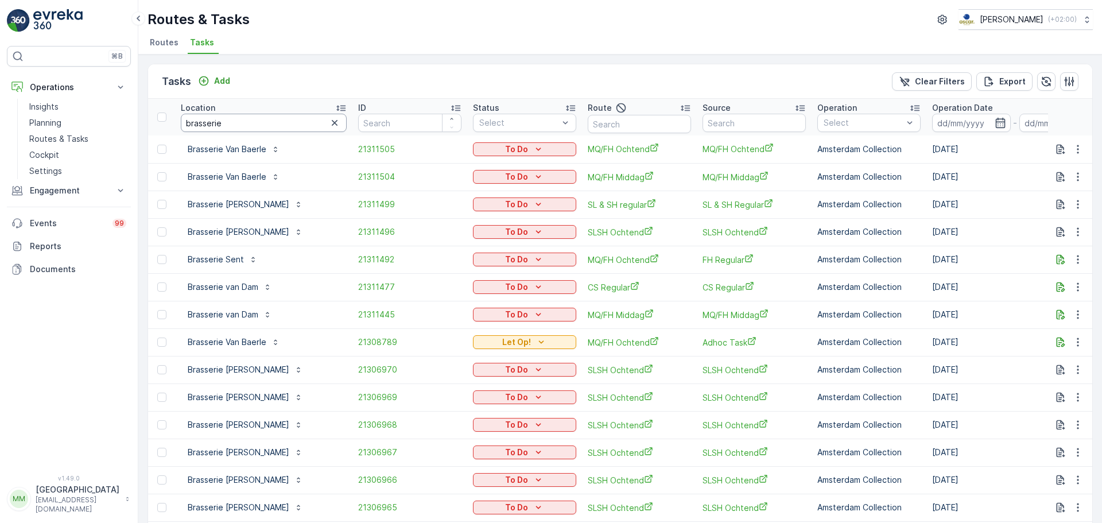
click at [268, 121] on input "brasserie" at bounding box center [264, 123] width 166 height 18
type input "brasserie ge"
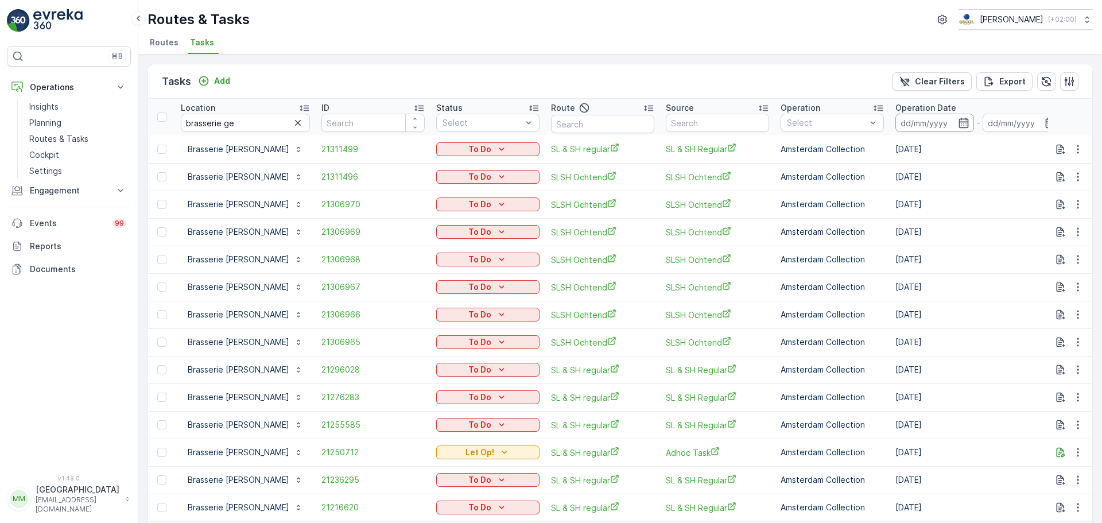
click at [896, 124] on input at bounding box center [935, 123] width 79 height 18
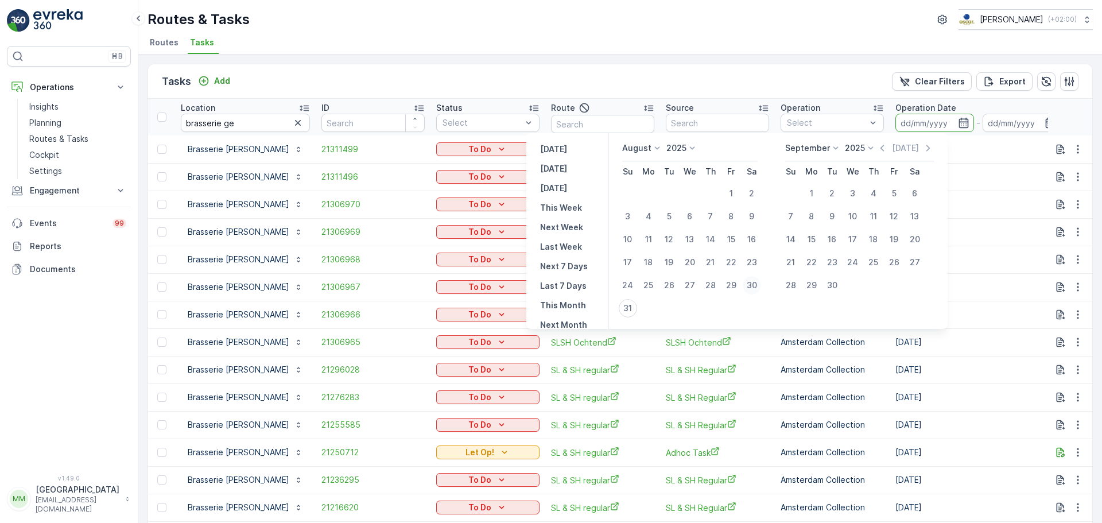
click at [752, 285] on div "30" at bounding box center [752, 285] width 18 height 18
type input "30.08.2025"
click at [753, 285] on div "30" at bounding box center [752, 285] width 18 height 18
type input "30.08.2025"
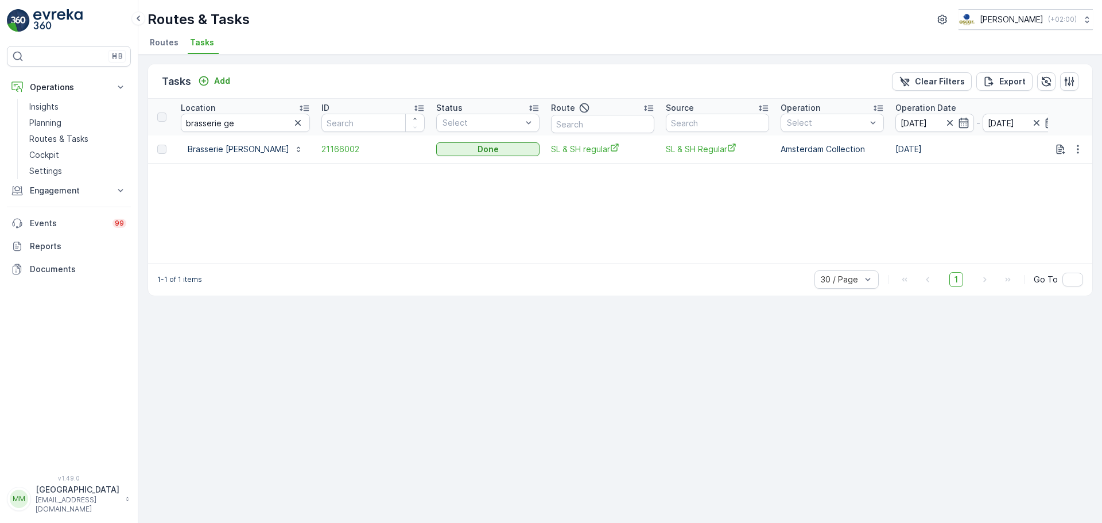
click at [319, 156] on td "21166002" at bounding box center [373, 150] width 115 height 28
click at [322, 152] on span "21166002" at bounding box center [373, 149] width 103 height 11
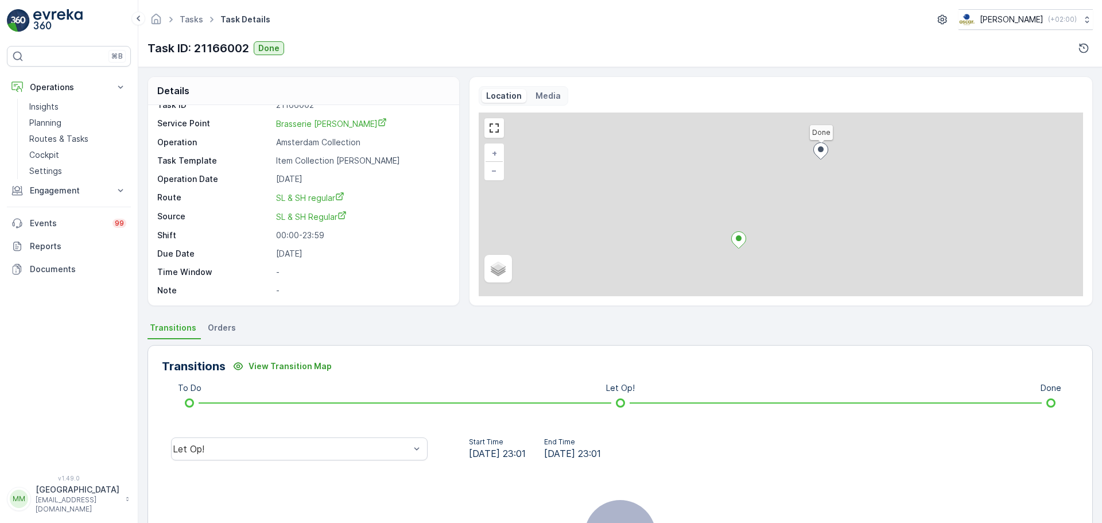
scroll to position [57, 0]
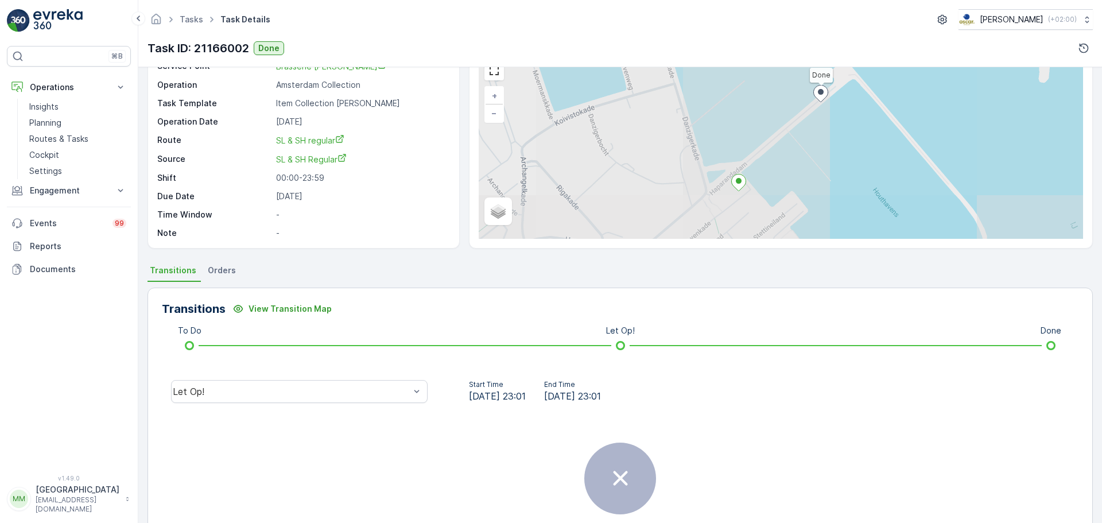
click at [301, 383] on div "Let Op!" at bounding box center [299, 391] width 257 height 23
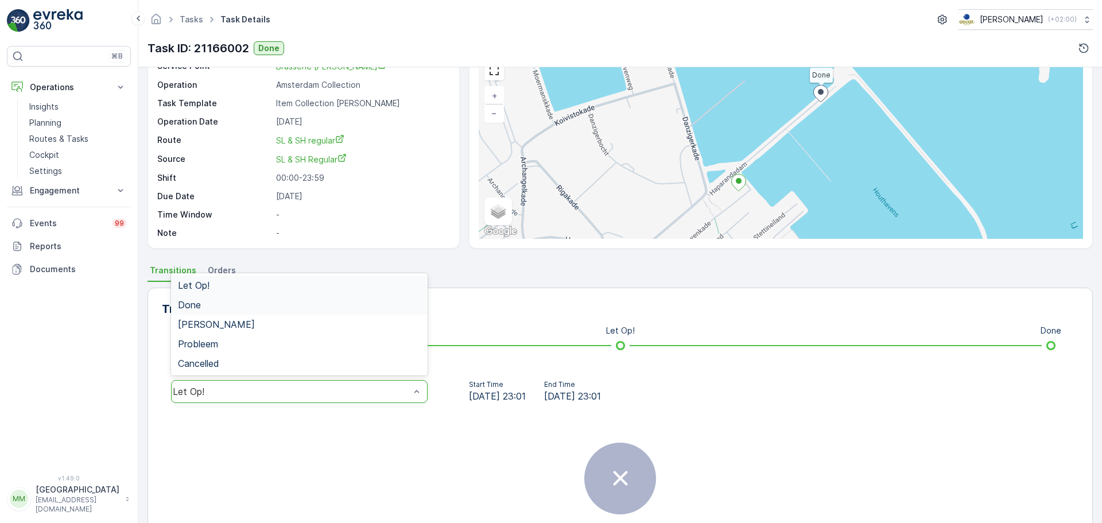
click at [250, 304] on div "Done" at bounding box center [299, 305] width 243 height 10
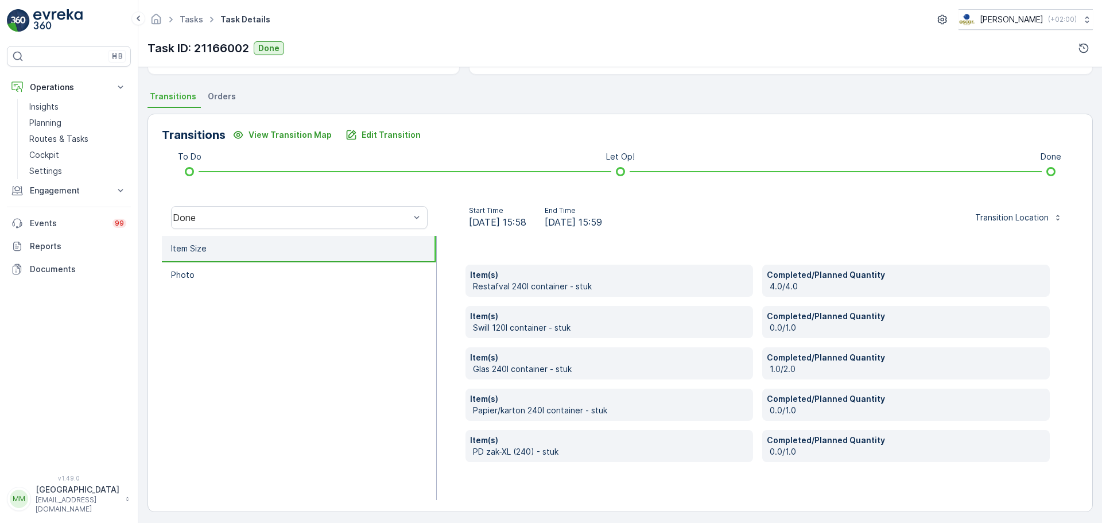
scroll to position [235, 0]
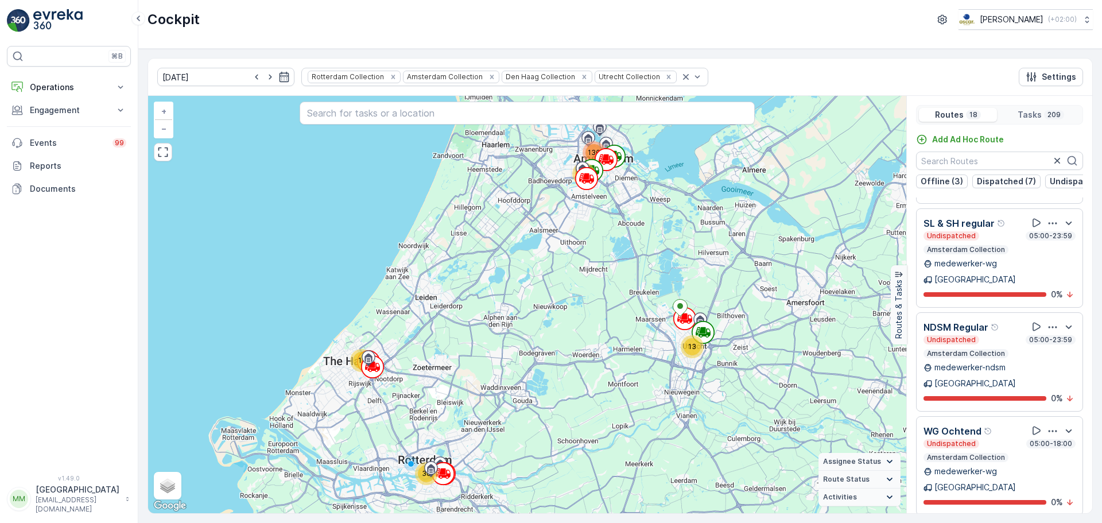
scroll to position [973, 0]
